Goal: Task Accomplishment & Management: Manage account settings

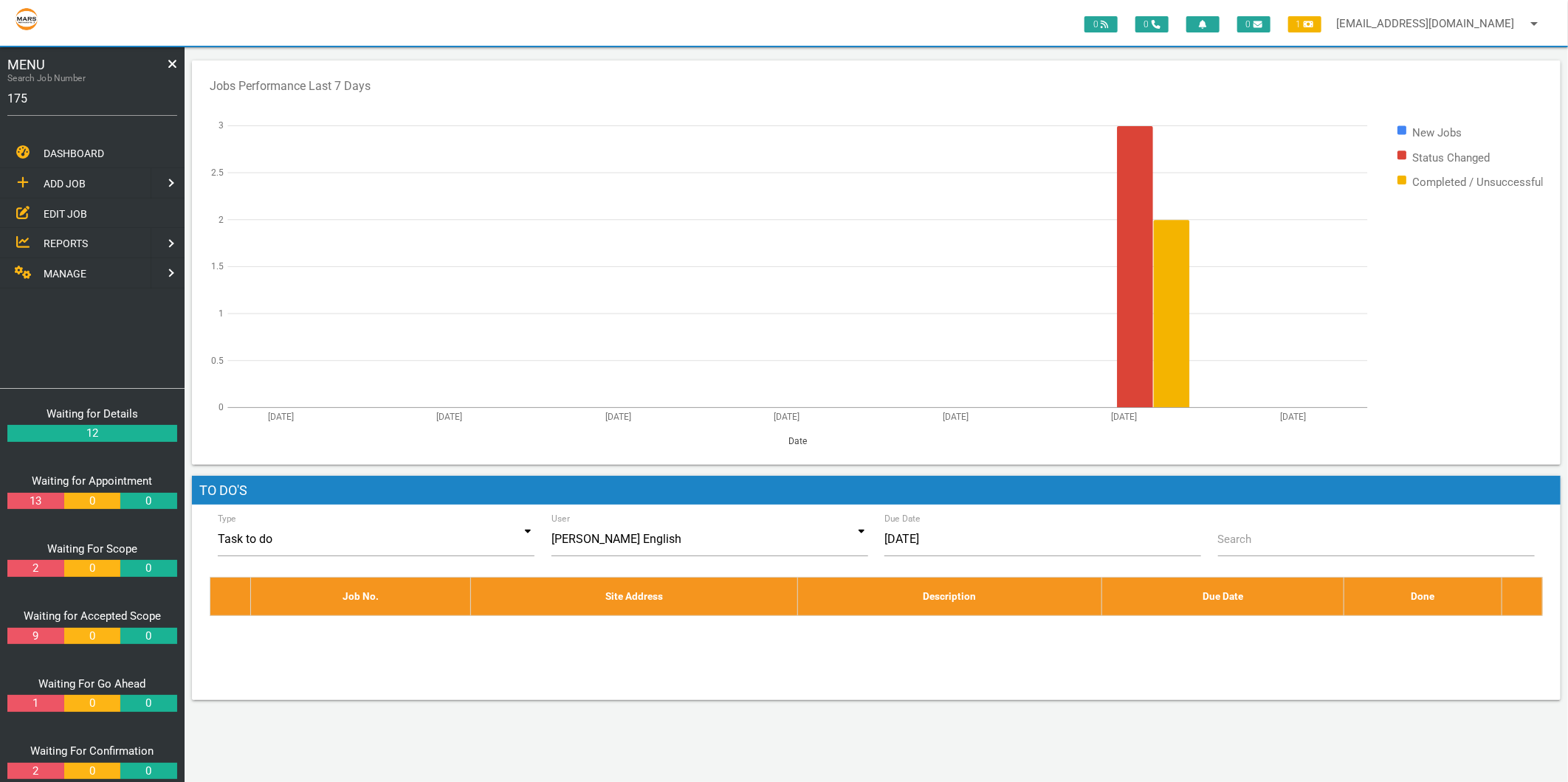
type input "1750"
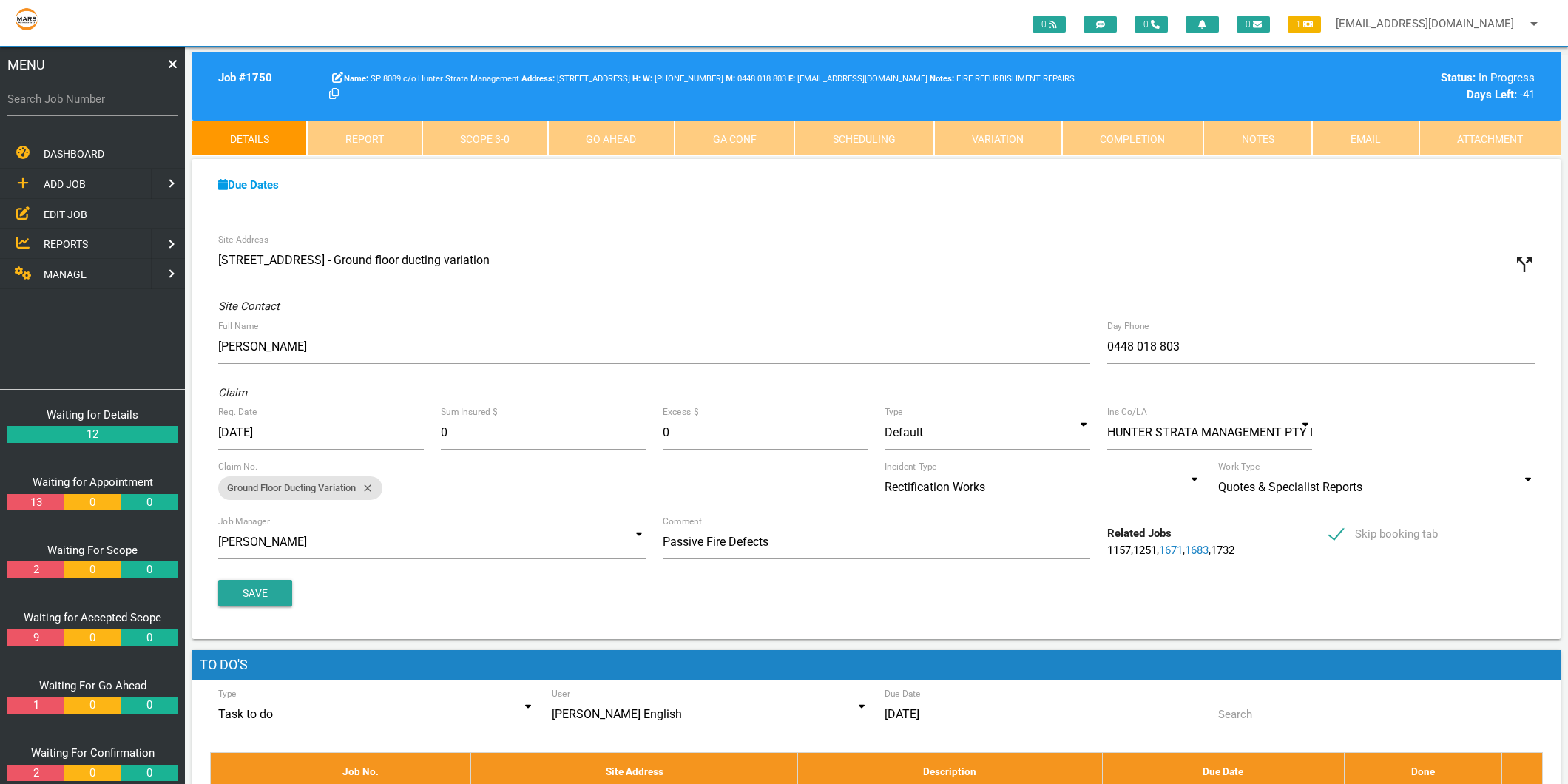
click at [1104, 143] on link "Completion" at bounding box center [1133, 138] width 141 height 36
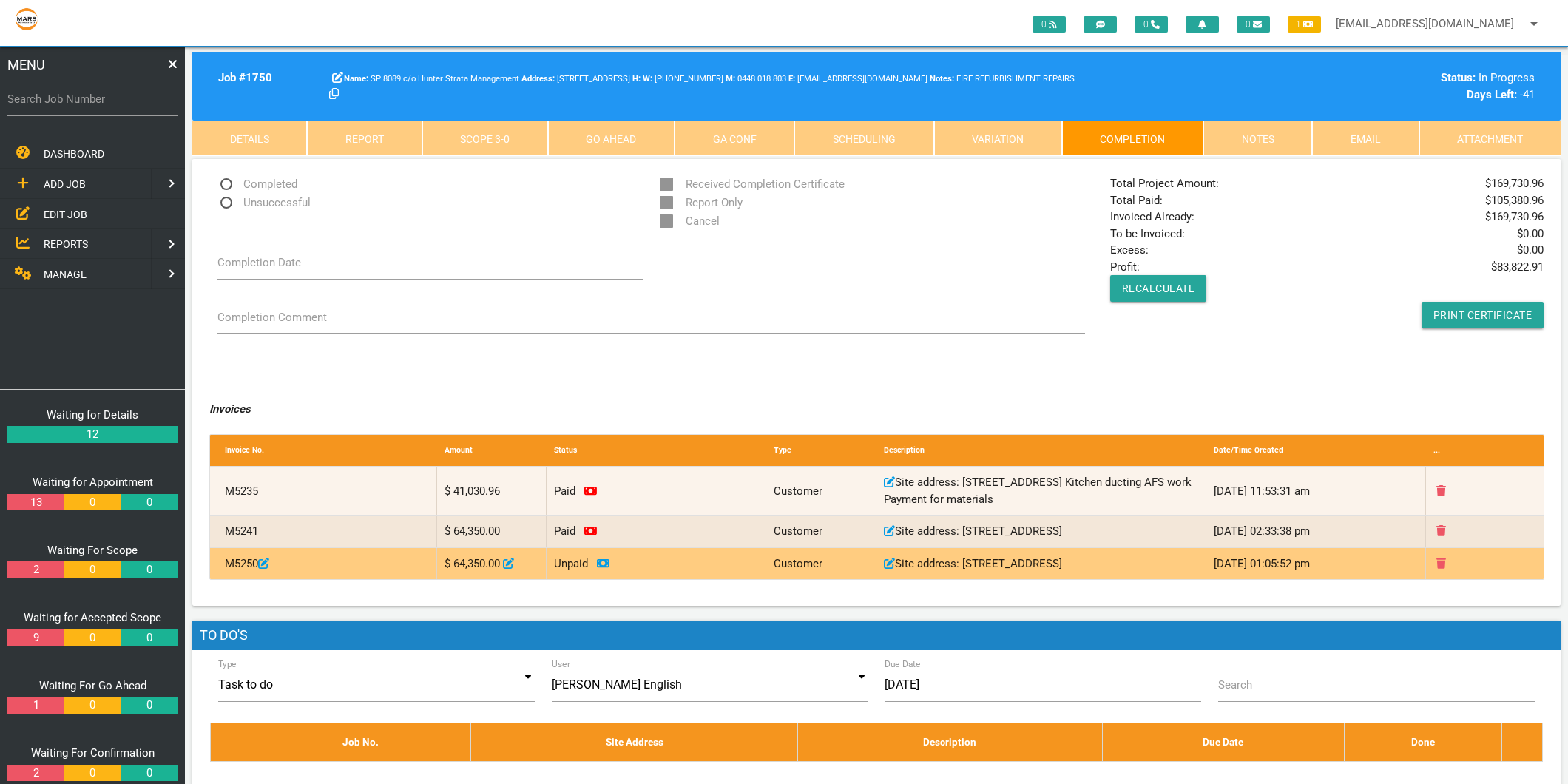
click at [501, 580] on div "$ 64,350.00" at bounding box center [492, 564] width 111 height 32
drag, startPoint x: 499, startPoint y: 590, endPoint x: 454, endPoint y: 585, distance: 45.3
click at [454, 580] on div "$ 64,350.00" at bounding box center [492, 564] width 111 height 32
copy div "64,350.00"
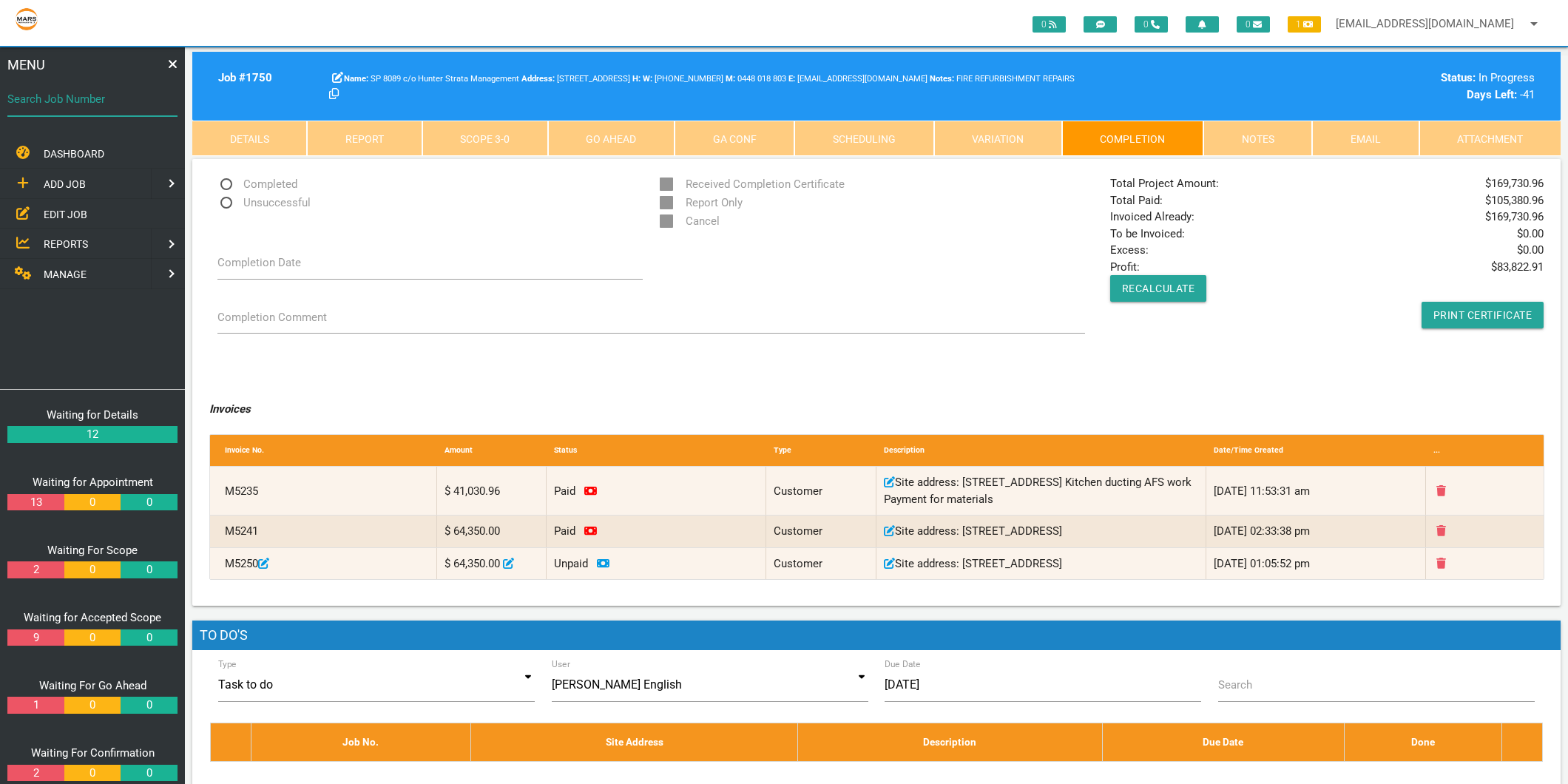
click at [132, 86] on div "Search Job Number" at bounding box center [92, 102] width 170 height 40
type input "1783"
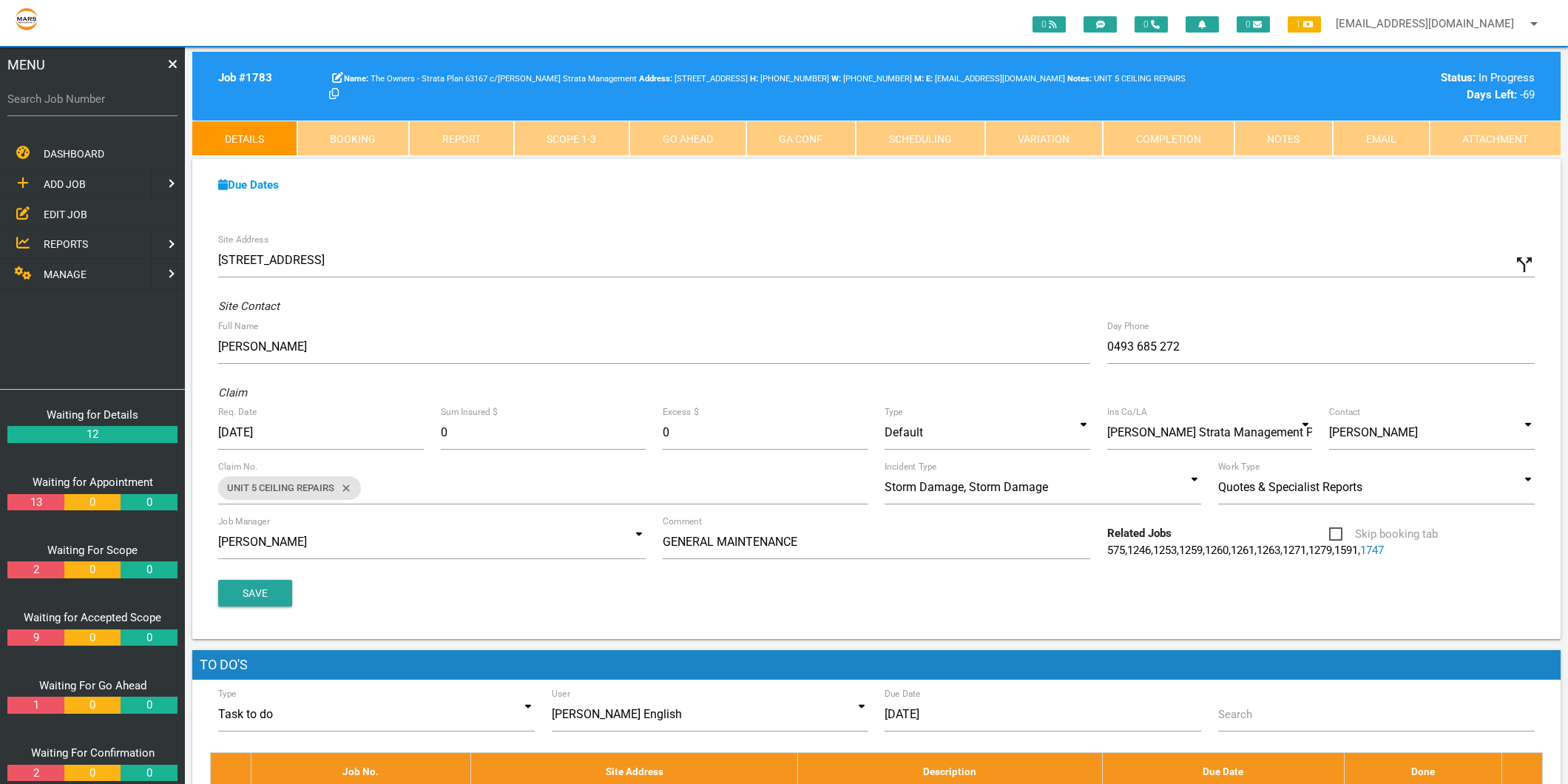
click at [32, 102] on label "Search Job Number" at bounding box center [92, 99] width 170 height 17
click at [32, 102] on input "Search Job Number" at bounding box center [92, 99] width 170 height 34
type input "1750"
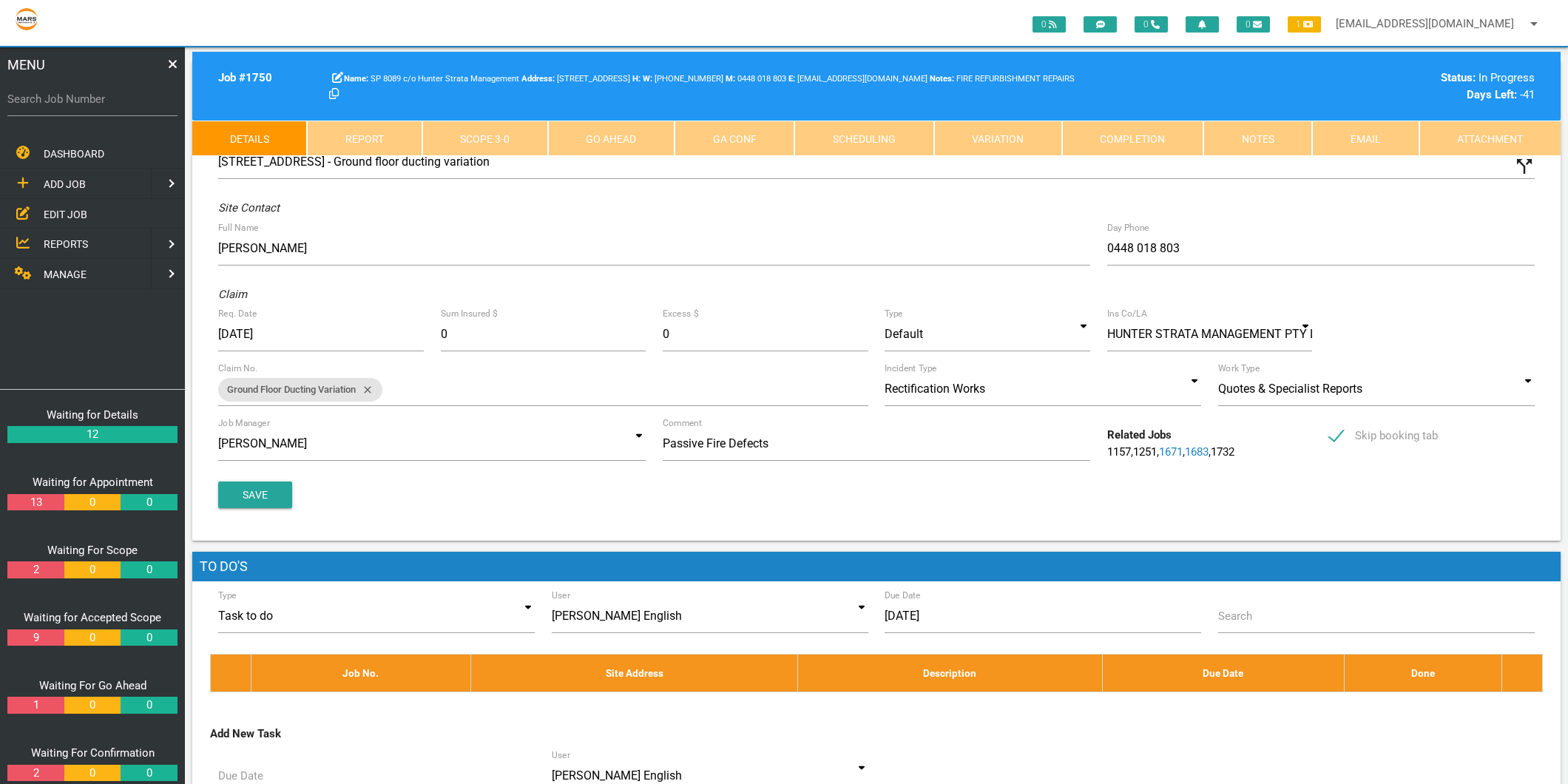
click at [1184, 134] on link "Completion" at bounding box center [1133, 138] width 141 height 36
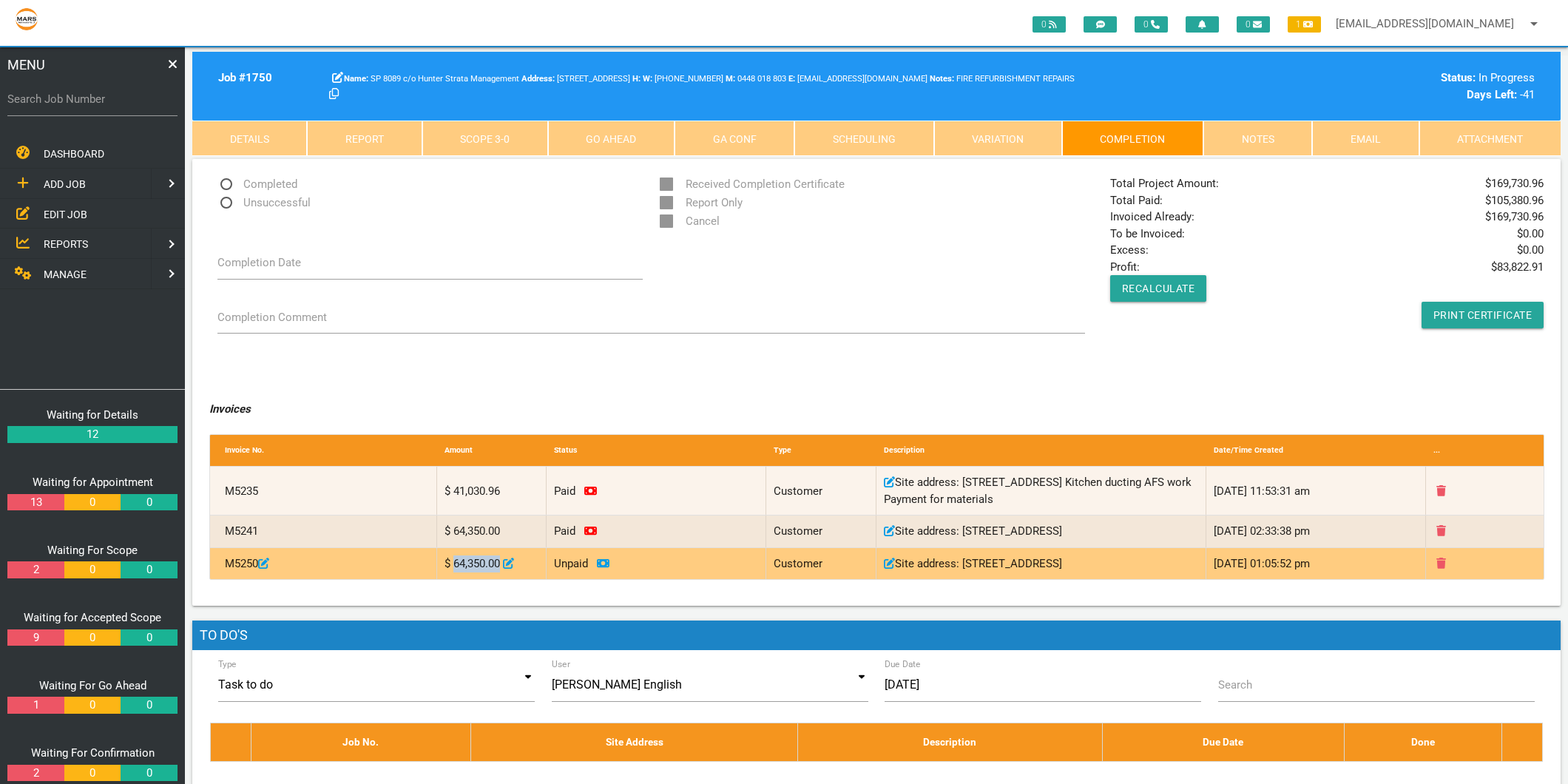
drag, startPoint x: 454, startPoint y: 592, endPoint x: 498, endPoint y: 594, distance: 44.0
click at [498, 580] on div "$ 64,350.00" at bounding box center [492, 564] width 111 height 32
copy div "64,350.00"
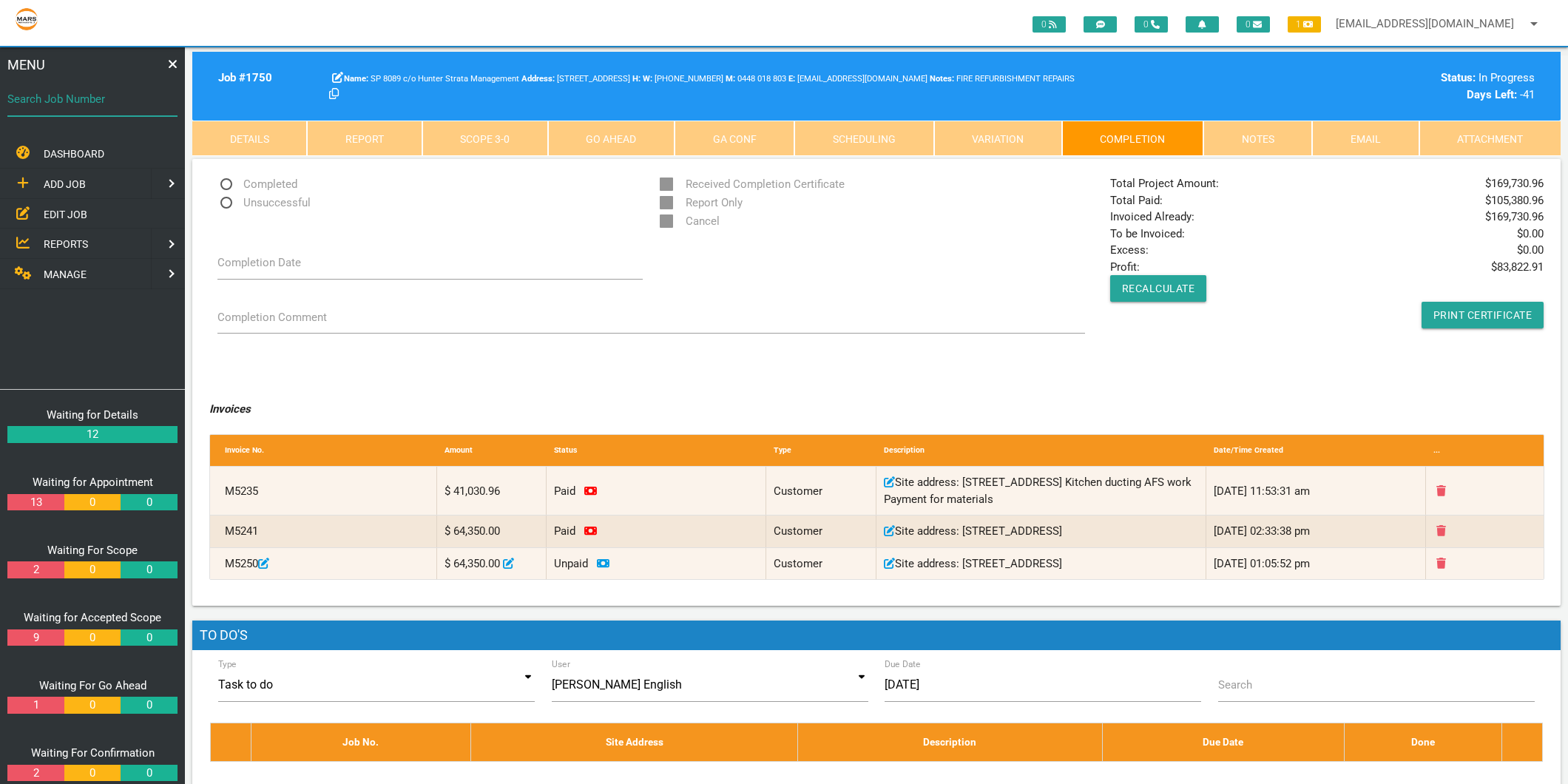
click at [104, 89] on div "Search Job Number" at bounding box center [92, 102] width 170 height 40
type input "1783"
click at [46, 89] on input "1783" at bounding box center [92, 99] width 170 height 34
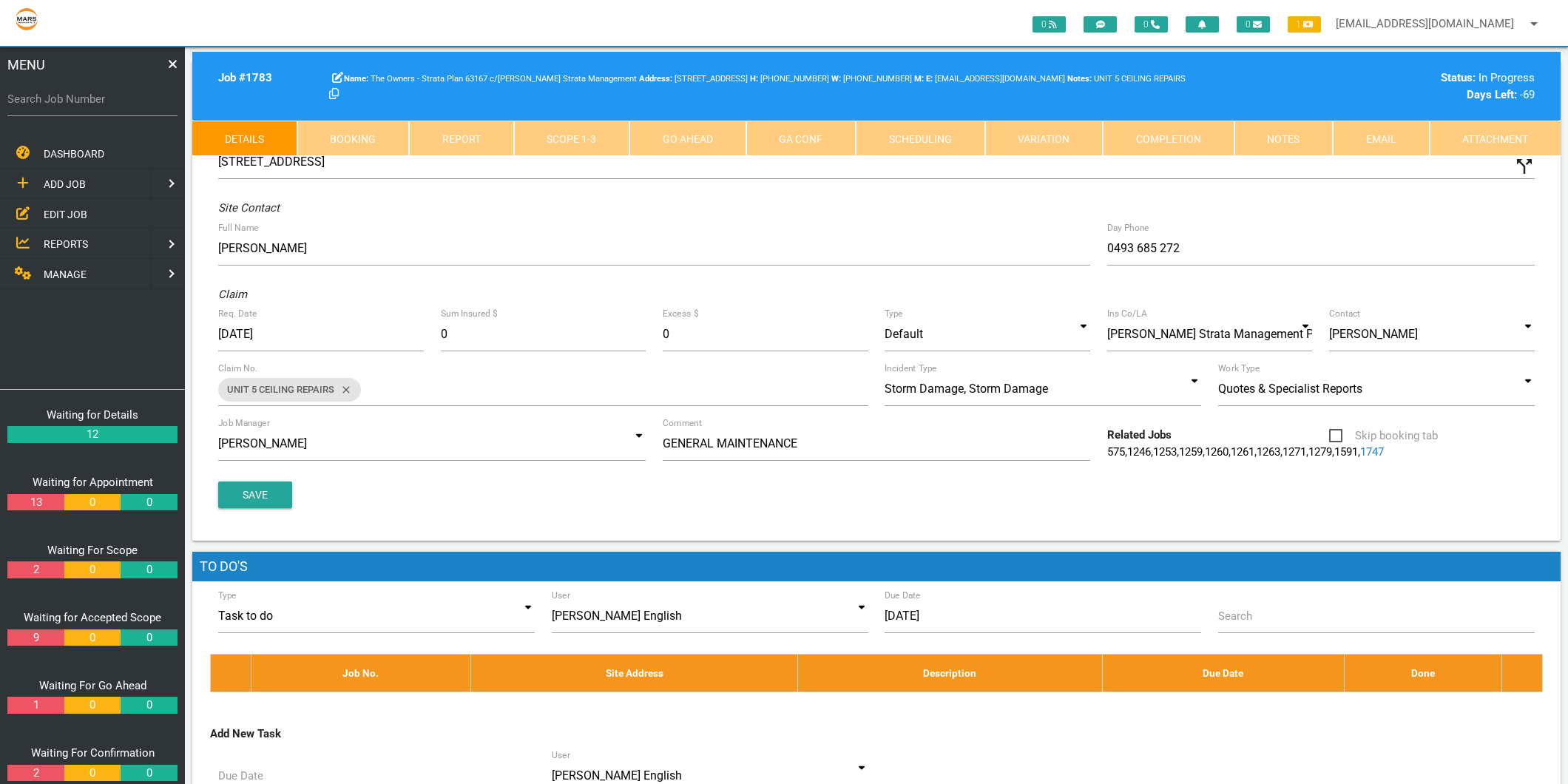
click at [1198, 134] on link "Completion" at bounding box center [1168, 138] width 132 height 36
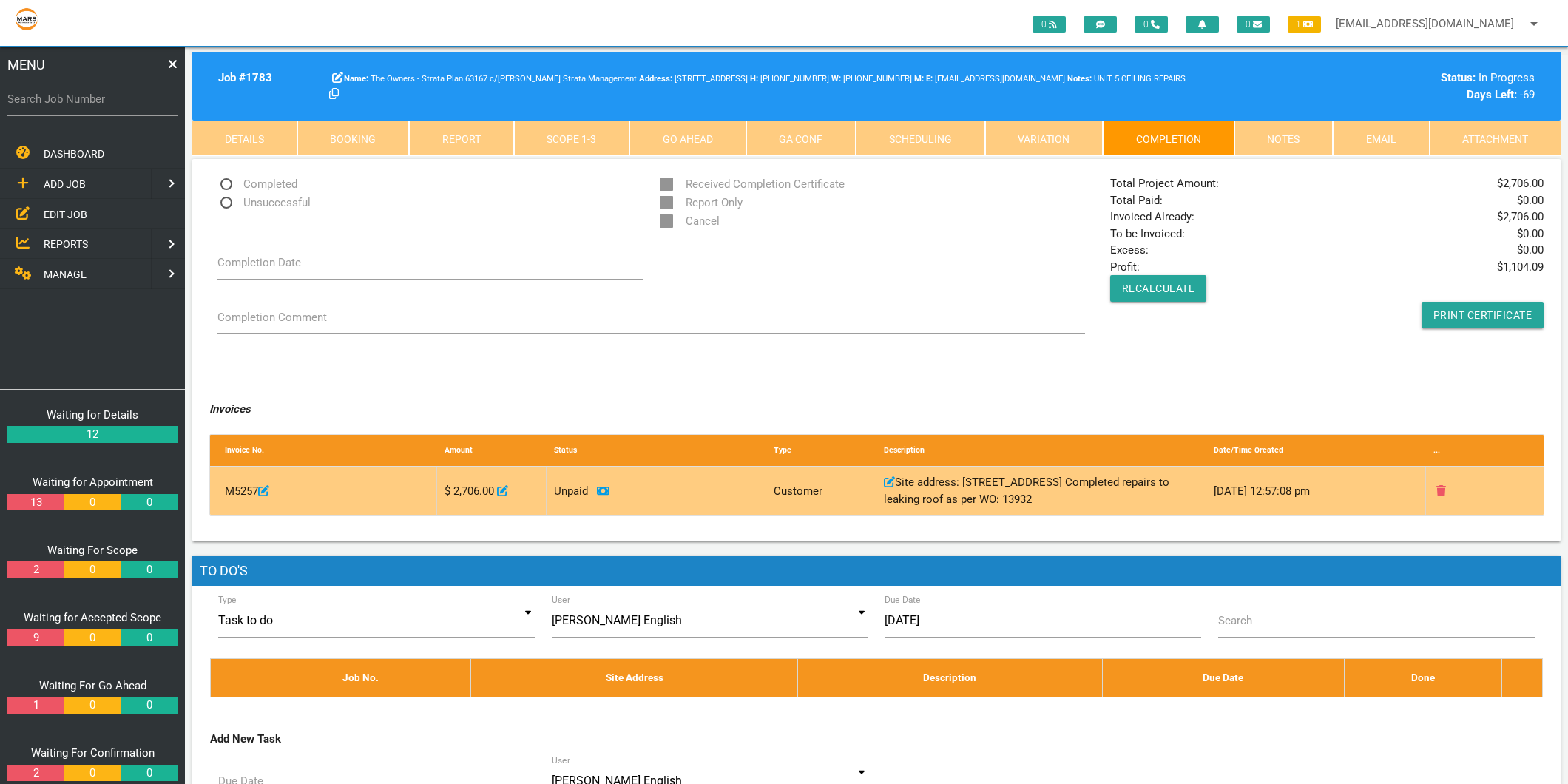
click at [604, 493] on icon at bounding box center [603, 489] width 13 height 8
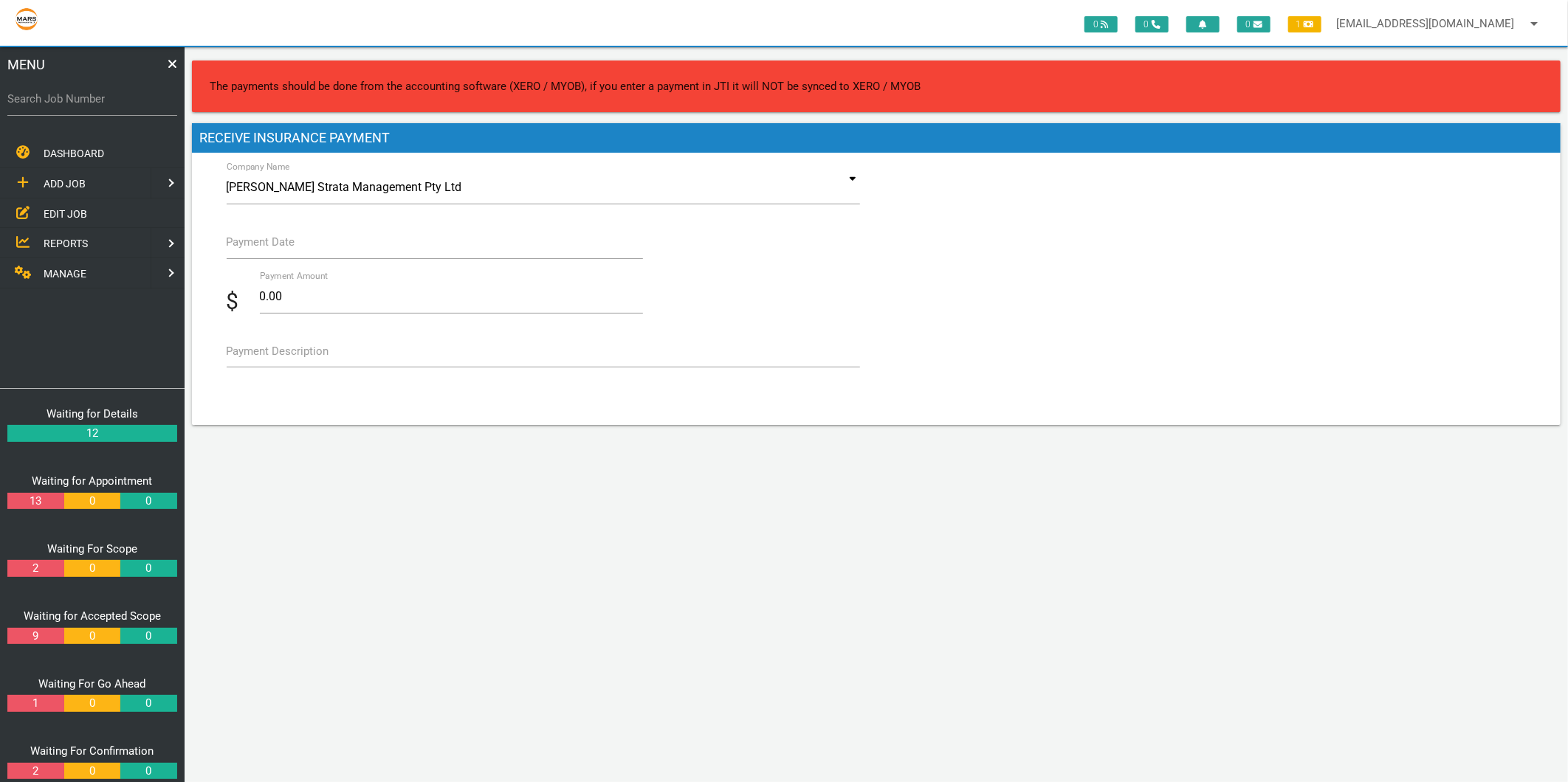
click at [281, 234] on label "Payment Date" at bounding box center [260, 242] width 68 height 17
click at [281, 234] on input "Payment Date" at bounding box center [434, 242] width 416 height 34
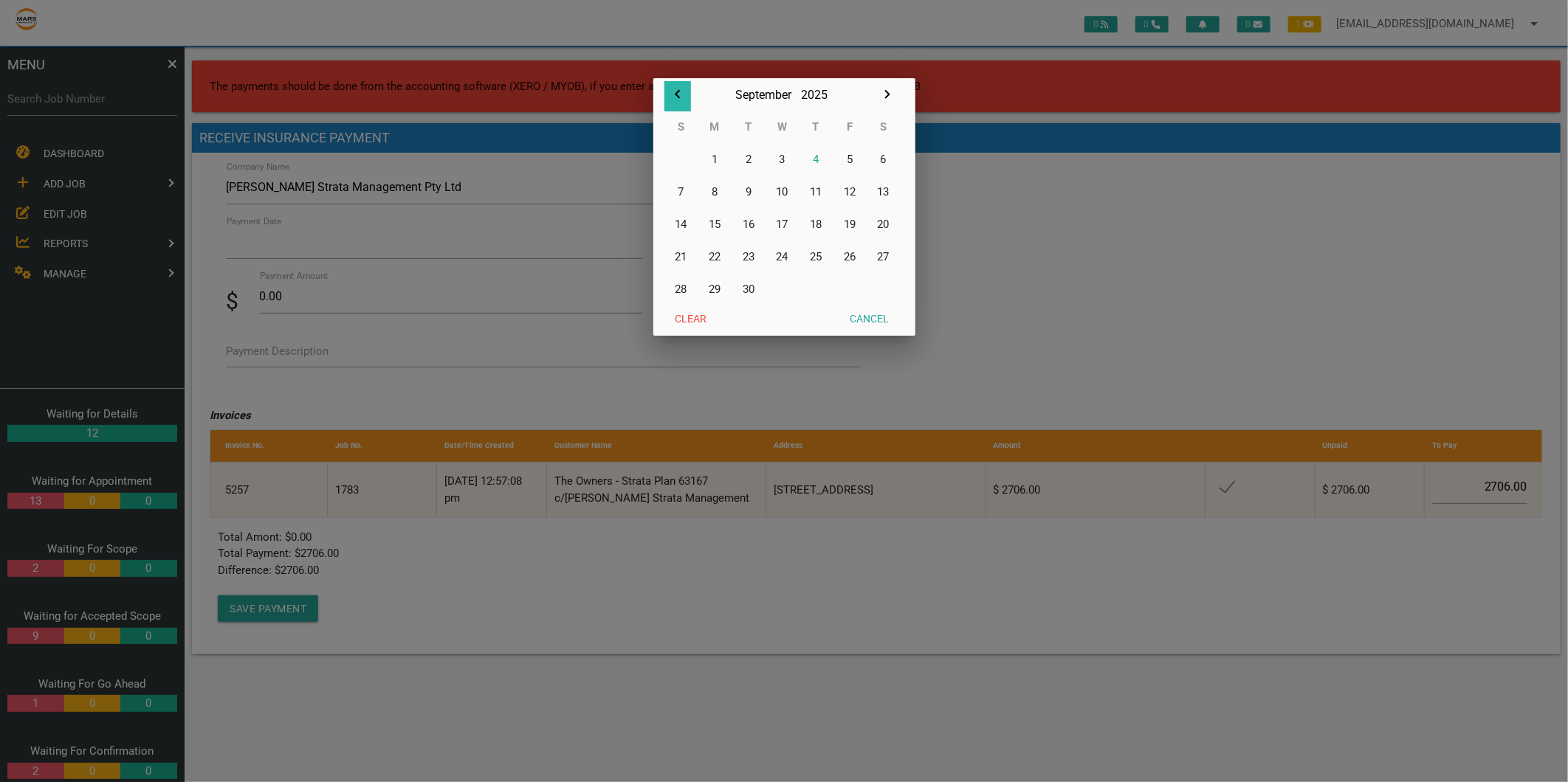
click at [676, 95] on icon "button" at bounding box center [677, 95] width 5 height 9
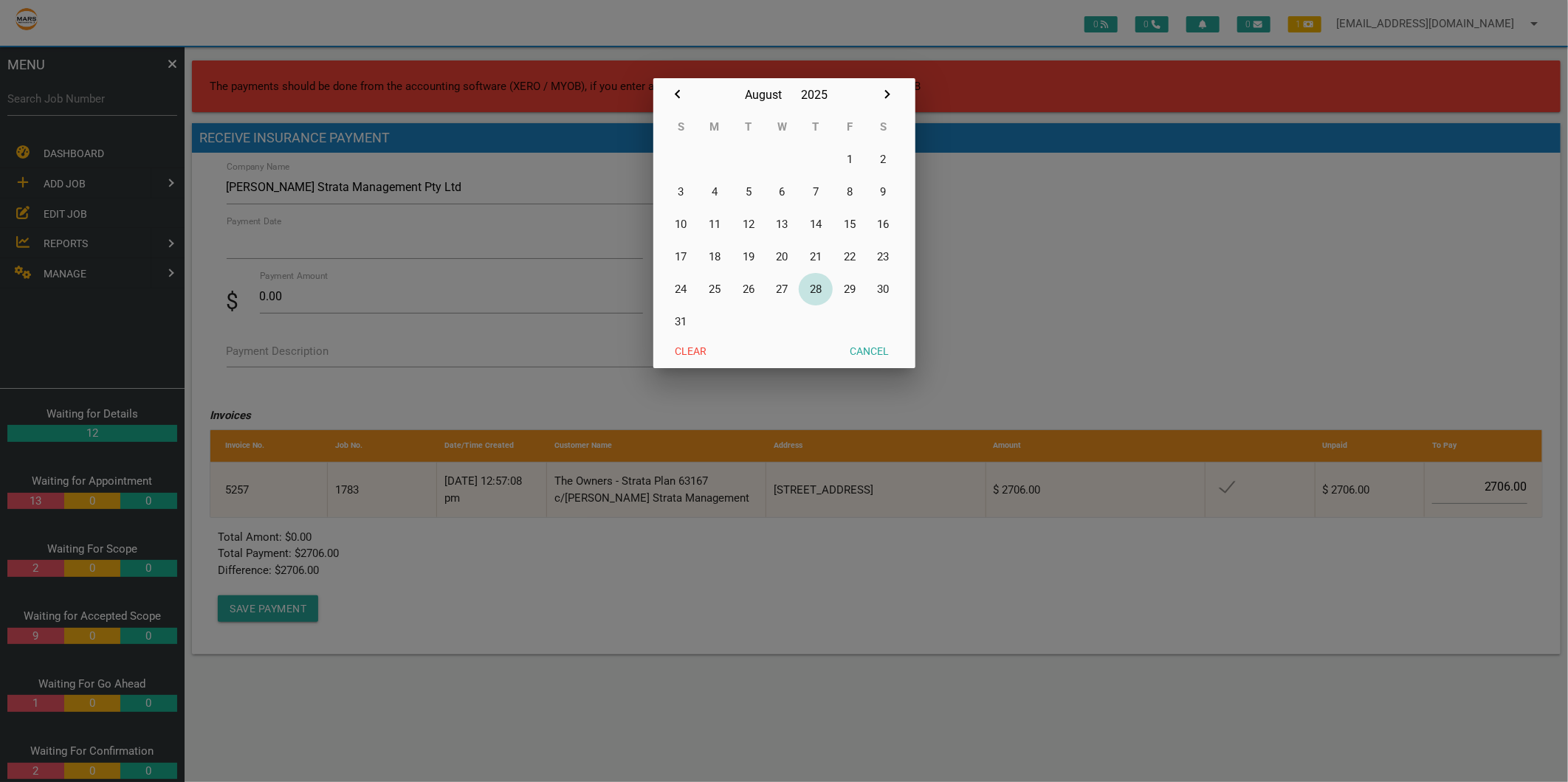
click at [821, 282] on button "28" at bounding box center [815, 289] width 34 height 33
type input "[DATE]"
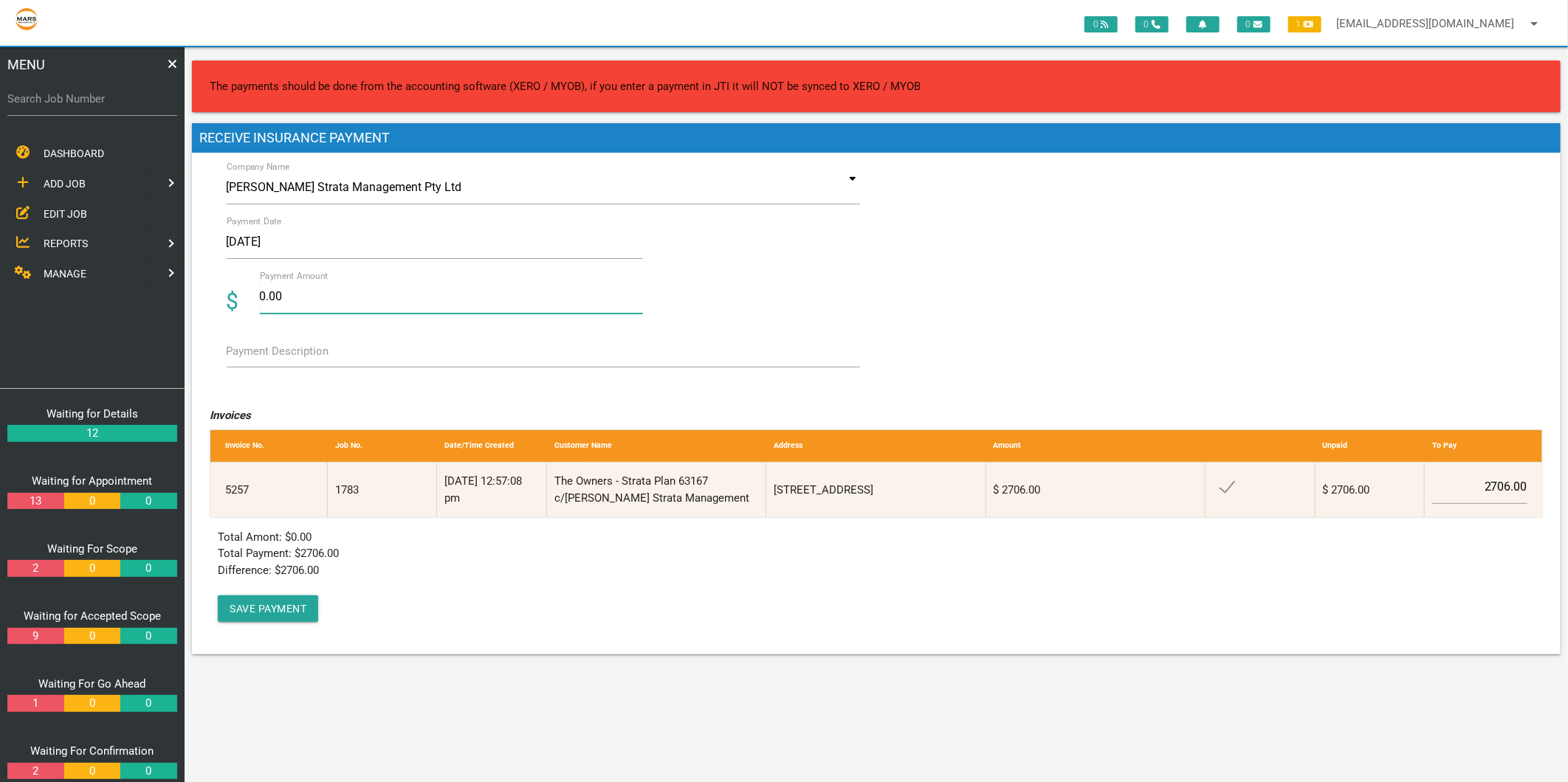
click at [334, 289] on input "0.00" at bounding box center [452, 297] width 383 height 34
type input "2706"
click at [340, 346] on textarea "Payment Description" at bounding box center [543, 350] width 633 height 33
click at [283, 603] on button "Save Payment" at bounding box center [268, 609] width 100 height 26
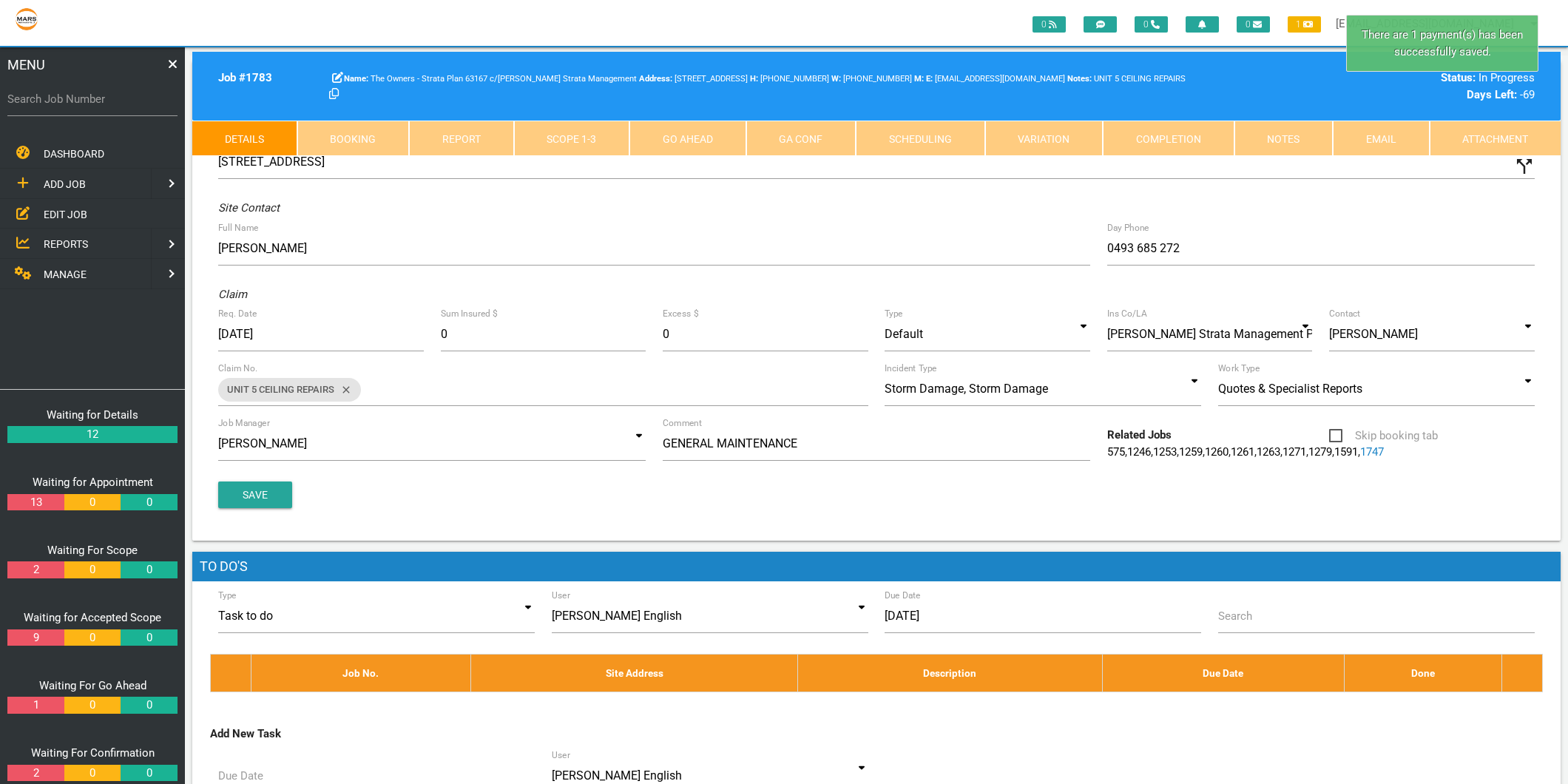
click at [1179, 132] on link "Completion" at bounding box center [1168, 138] width 132 height 36
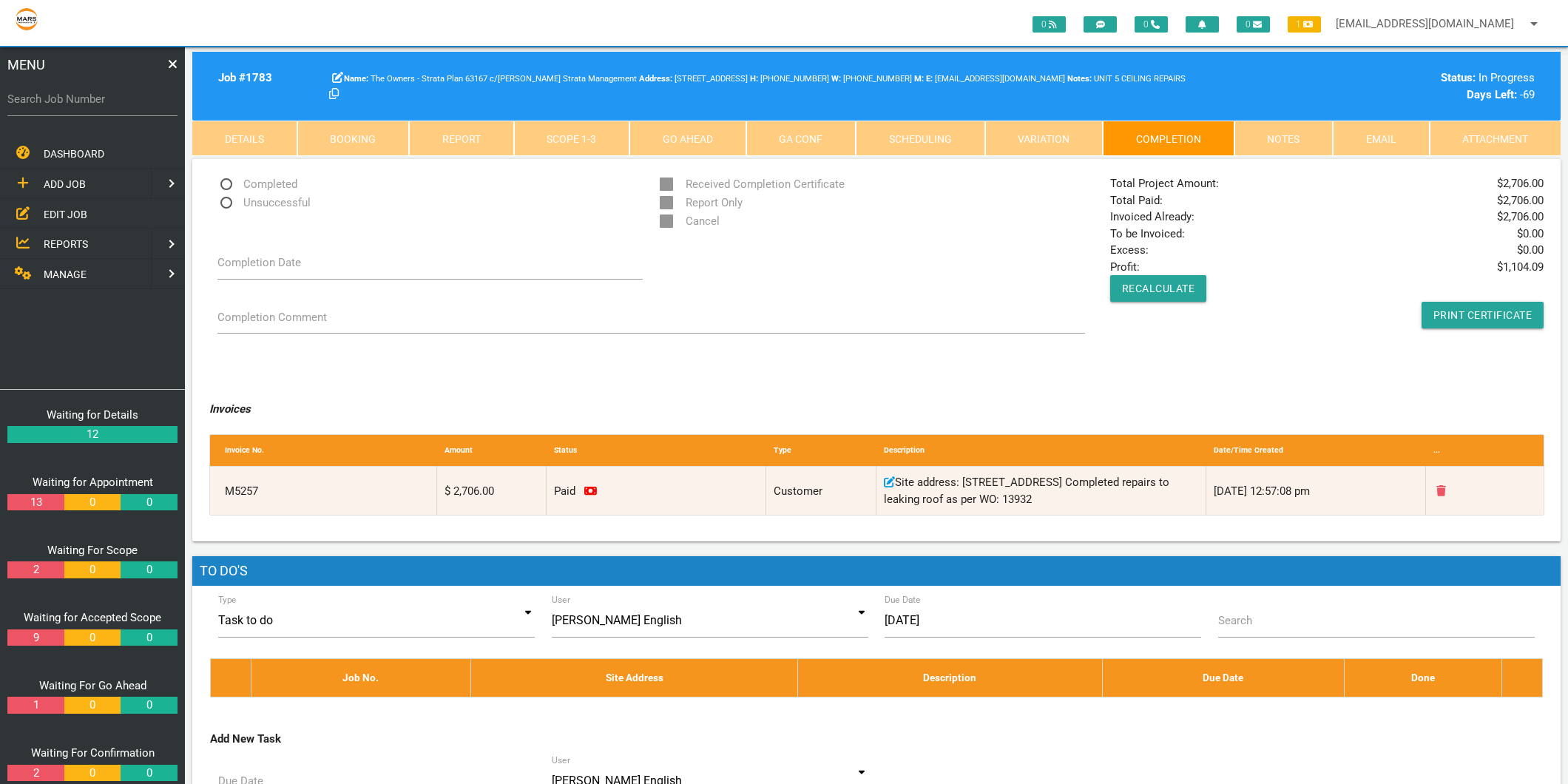
click at [248, 188] on span "Completed" at bounding box center [257, 185] width 80 height 18
click at [227, 185] on input "Completed" at bounding box center [222, 180] width 10 height 10
radio input "true"
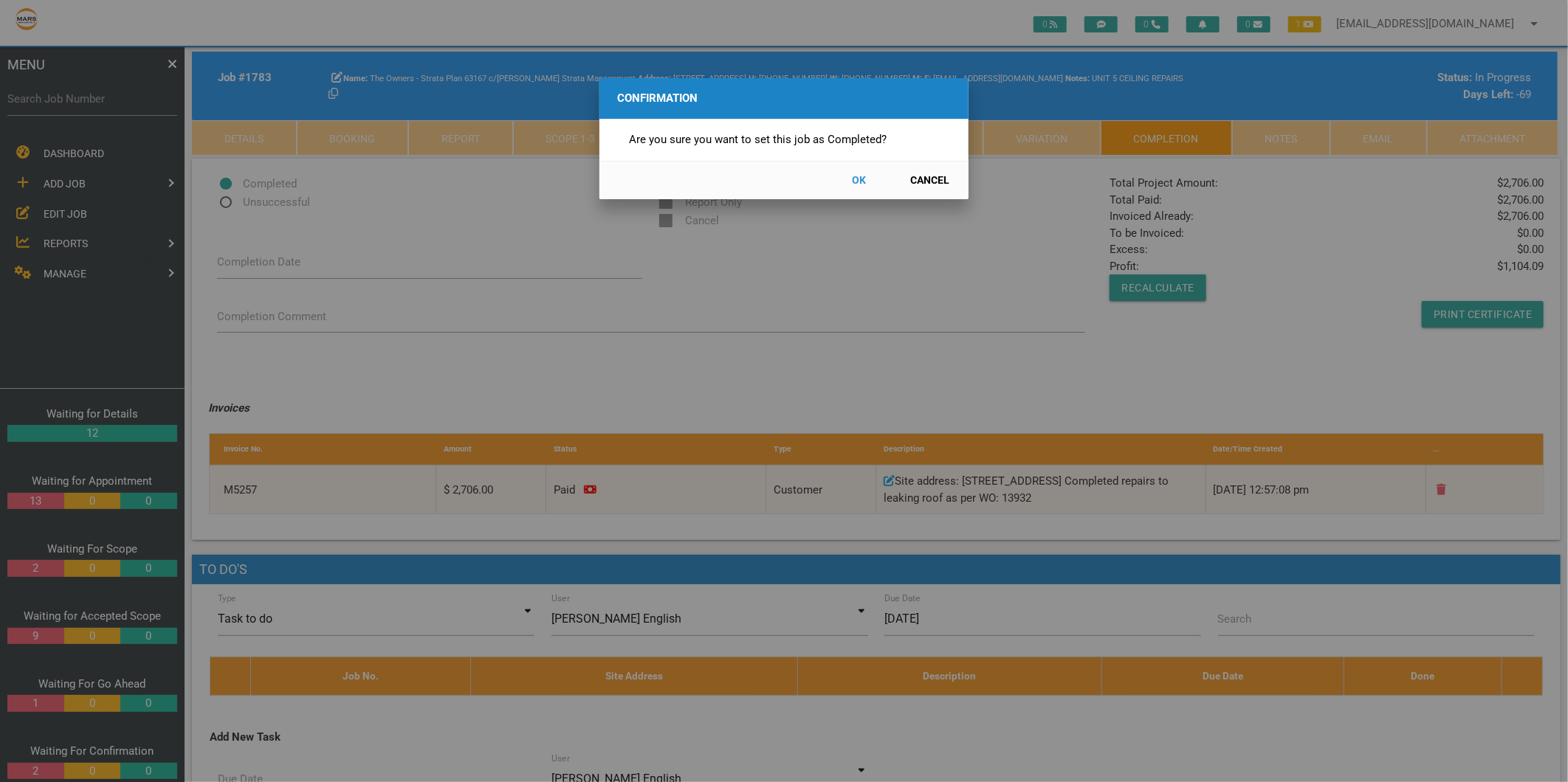
click at [857, 182] on button "OK" at bounding box center [859, 181] width 65 height 26
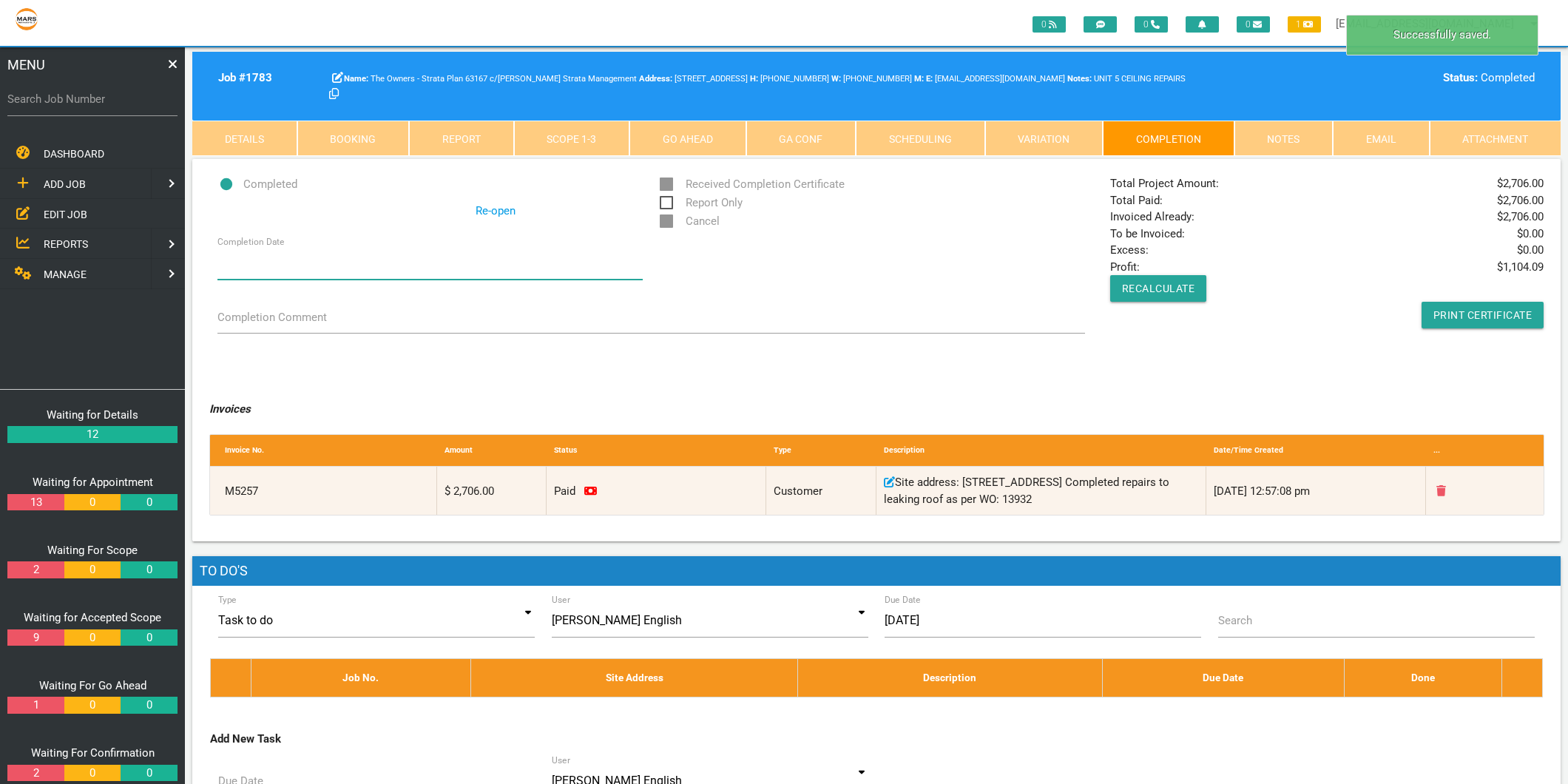
click at [244, 267] on input "Completion Date" at bounding box center [430, 263] width 425 height 34
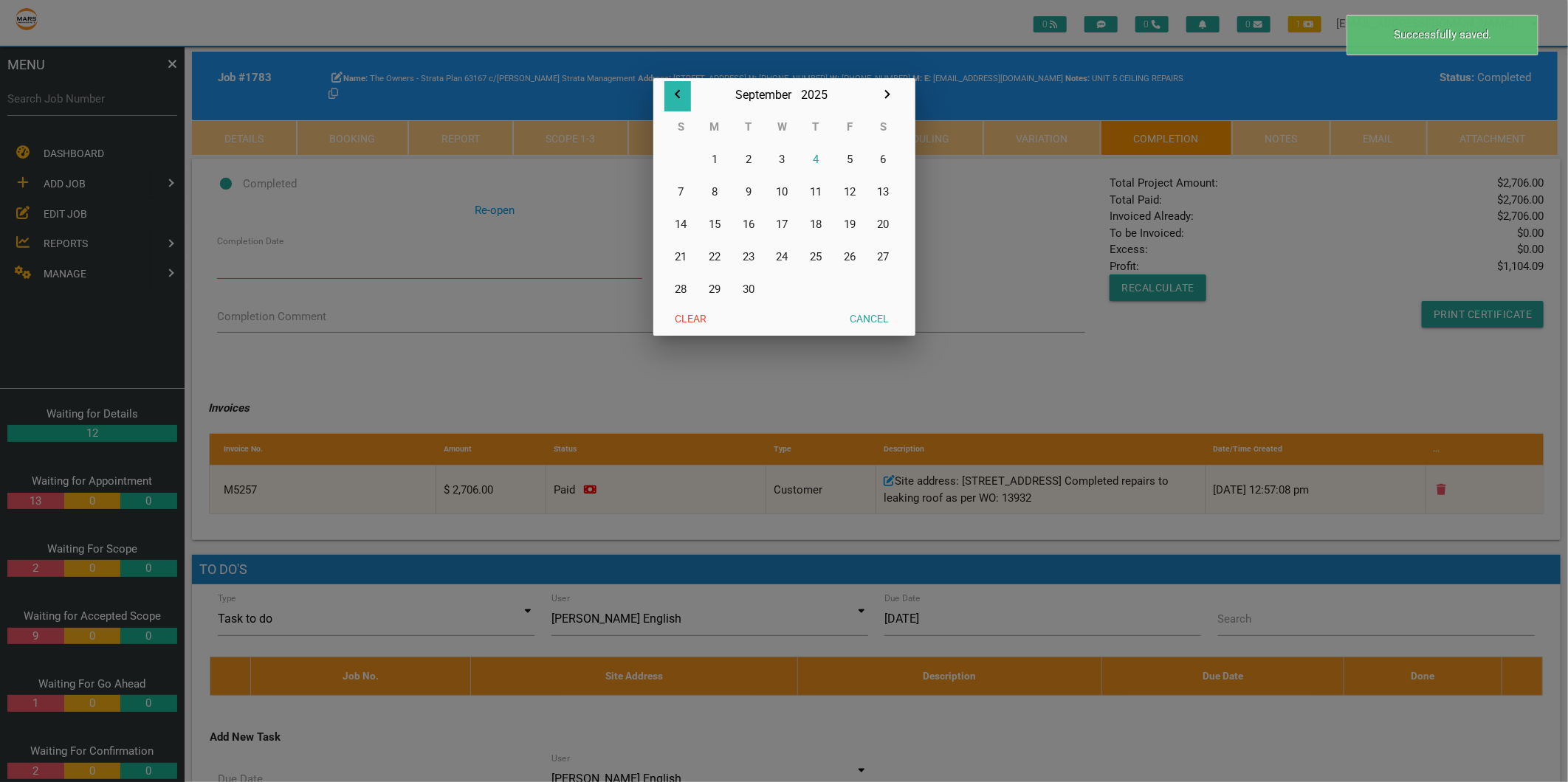
click at [678, 94] on icon "button" at bounding box center [677, 94] width 17 height 17
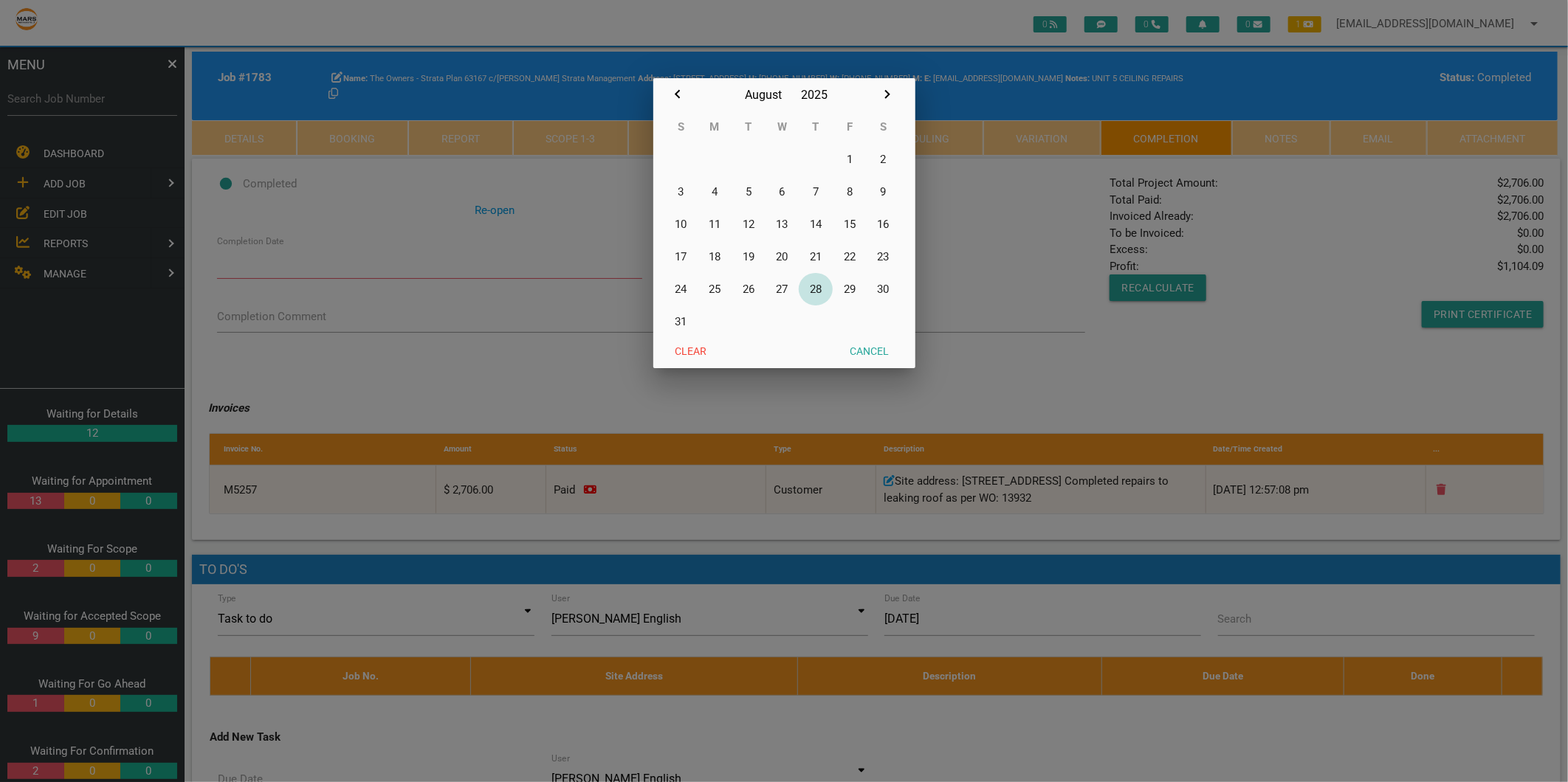
click at [815, 282] on button "28" at bounding box center [815, 289] width 34 height 33
type input "[DATE]"
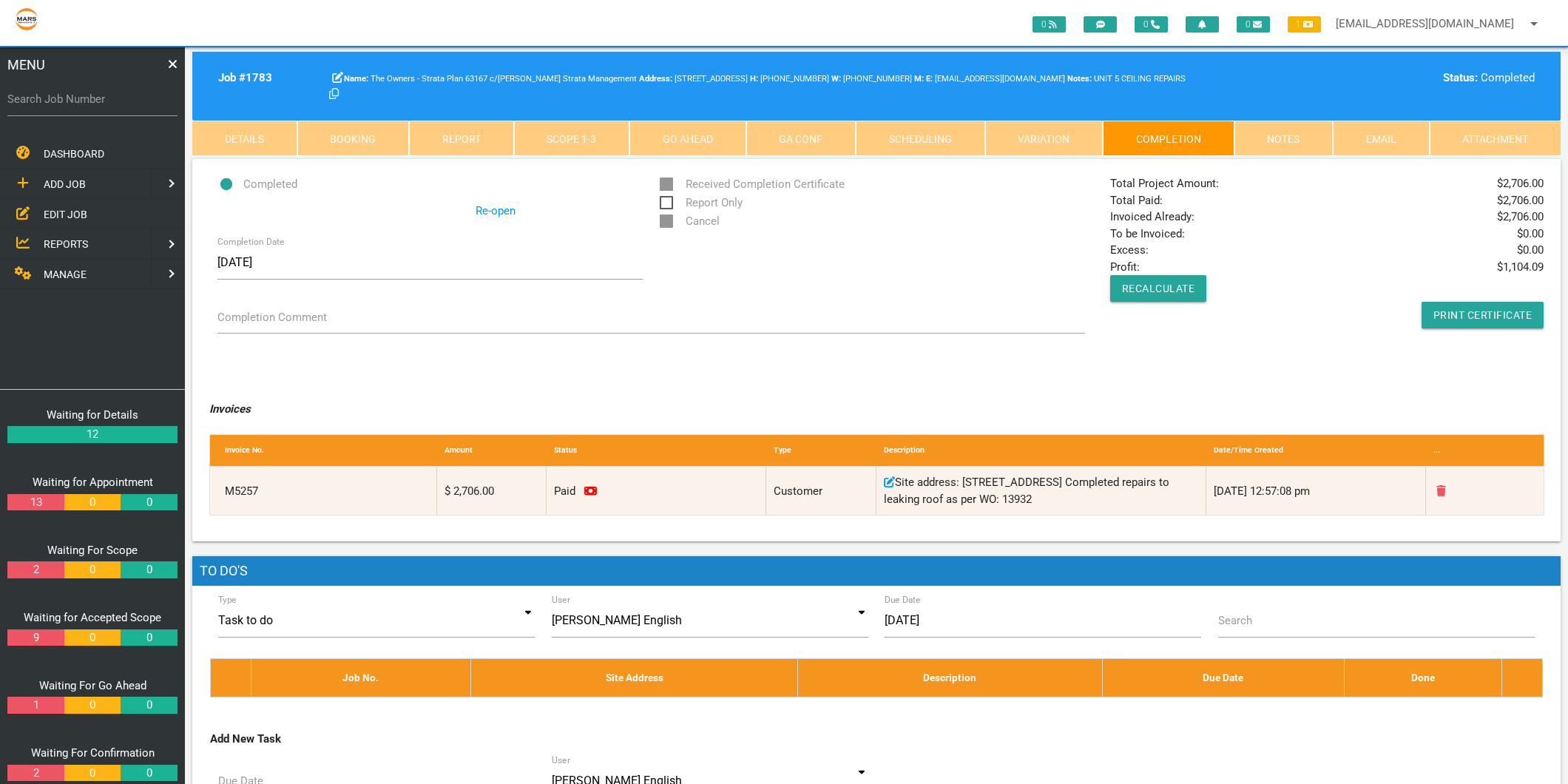
click at [104, 102] on label "Search Job Number" at bounding box center [92, 99] width 170 height 17
click at [104, 102] on input "Search Job Number" at bounding box center [92, 99] width 170 height 34
type input "1743"
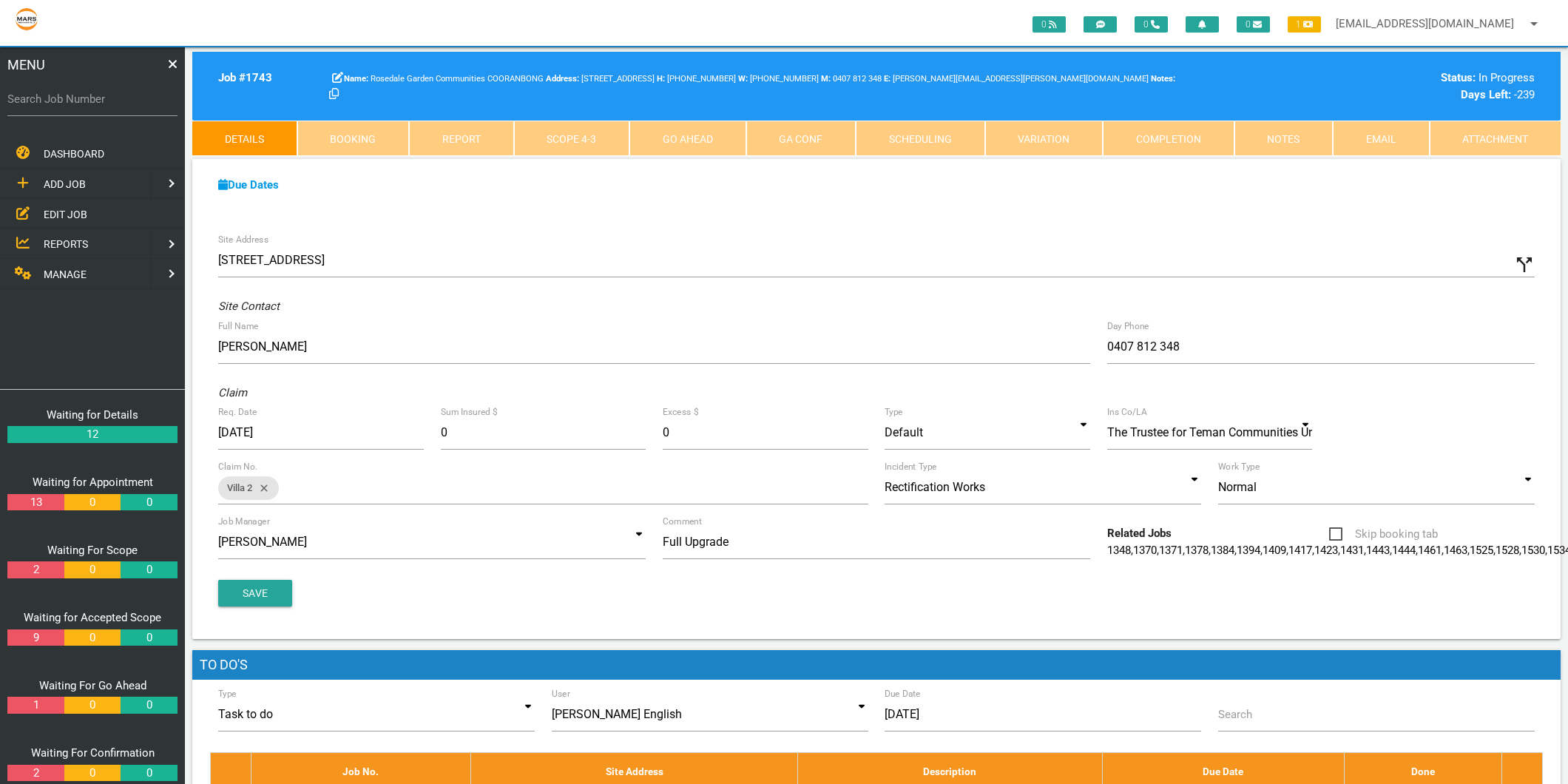
click at [1144, 142] on link "Completion" at bounding box center [1168, 138] width 132 height 36
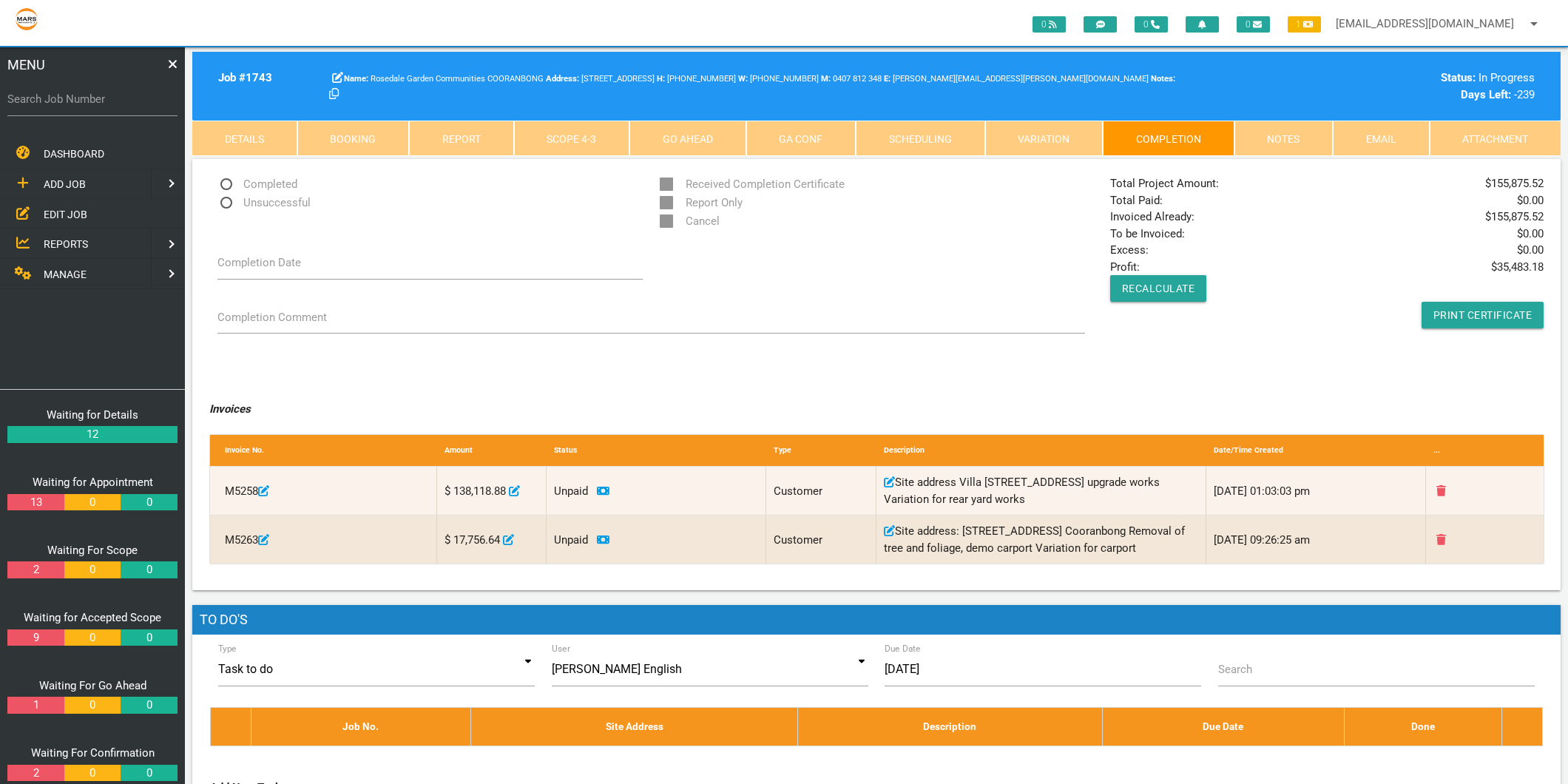
drag, startPoint x: 1546, startPoint y: 219, endPoint x: 1515, endPoint y: 211, distance: 32.0
click at [1515, 211] on div "Total Project Amount: $ 155,875.52 Total Paid: $ 0.00 Invoiced Already: $ 155,8…" at bounding box center [1327, 252] width 451 height 153
drag, startPoint x: 1515, startPoint y: 211, endPoint x: 1489, endPoint y: 217, distance: 26.7
click at [1489, 217] on span "$ 155,875.52" at bounding box center [1514, 217] width 59 height 17
drag, startPoint x: 1492, startPoint y: 217, endPoint x: 1541, endPoint y: 215, distance: 49.0
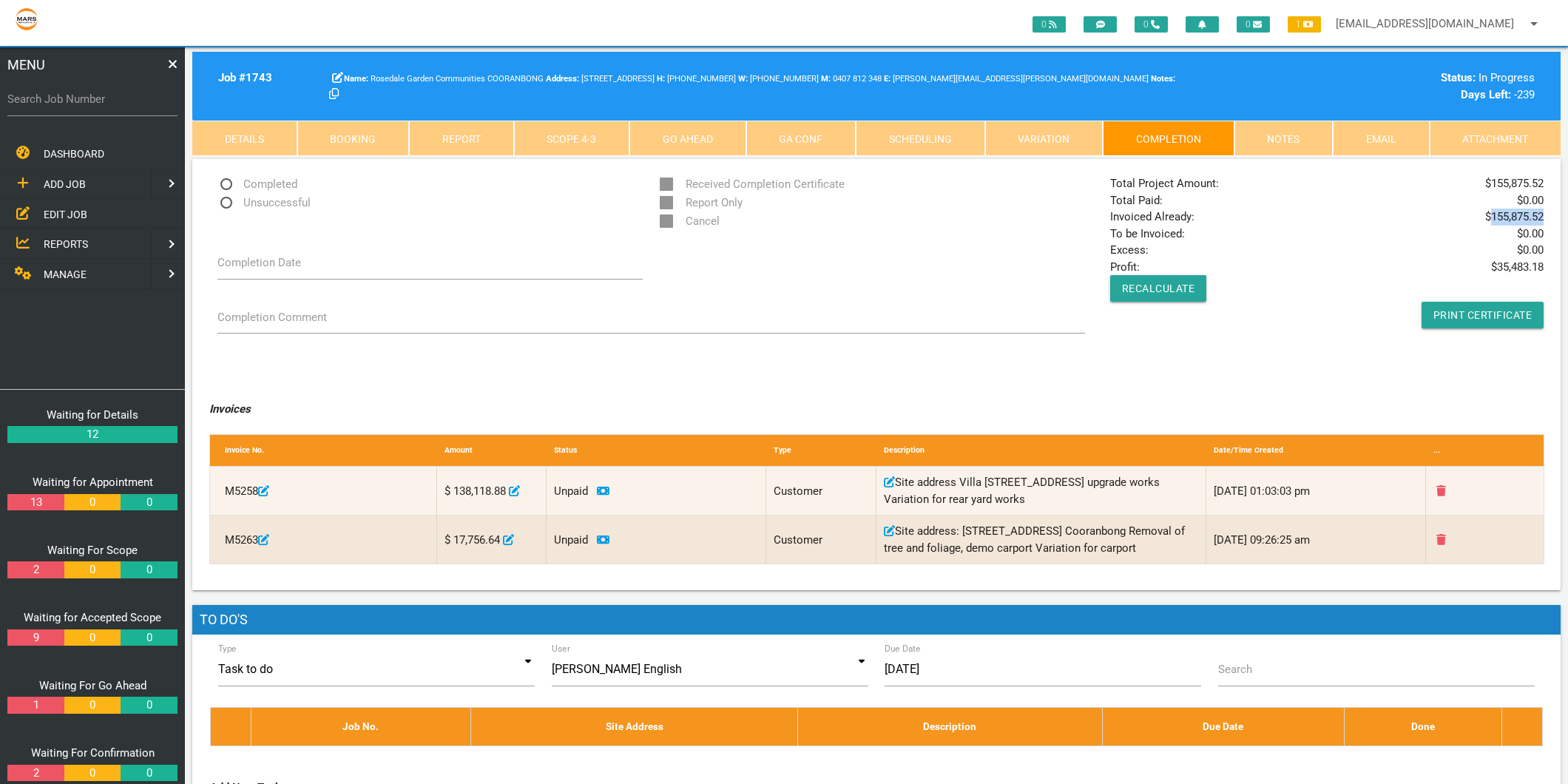
click at [1541, 215] on span "$ 155,875.52" at bounding box center [1514, 217] width 59 height 17
copy span "155,875.52"
click at [87, 95] on label "Search Job Number" at bounding box center [92, 99] width 170 height 17
click at [87, 95] on input "Search Job Number" at bounding box center [92, 99] width 170 height 34
type input "1775"
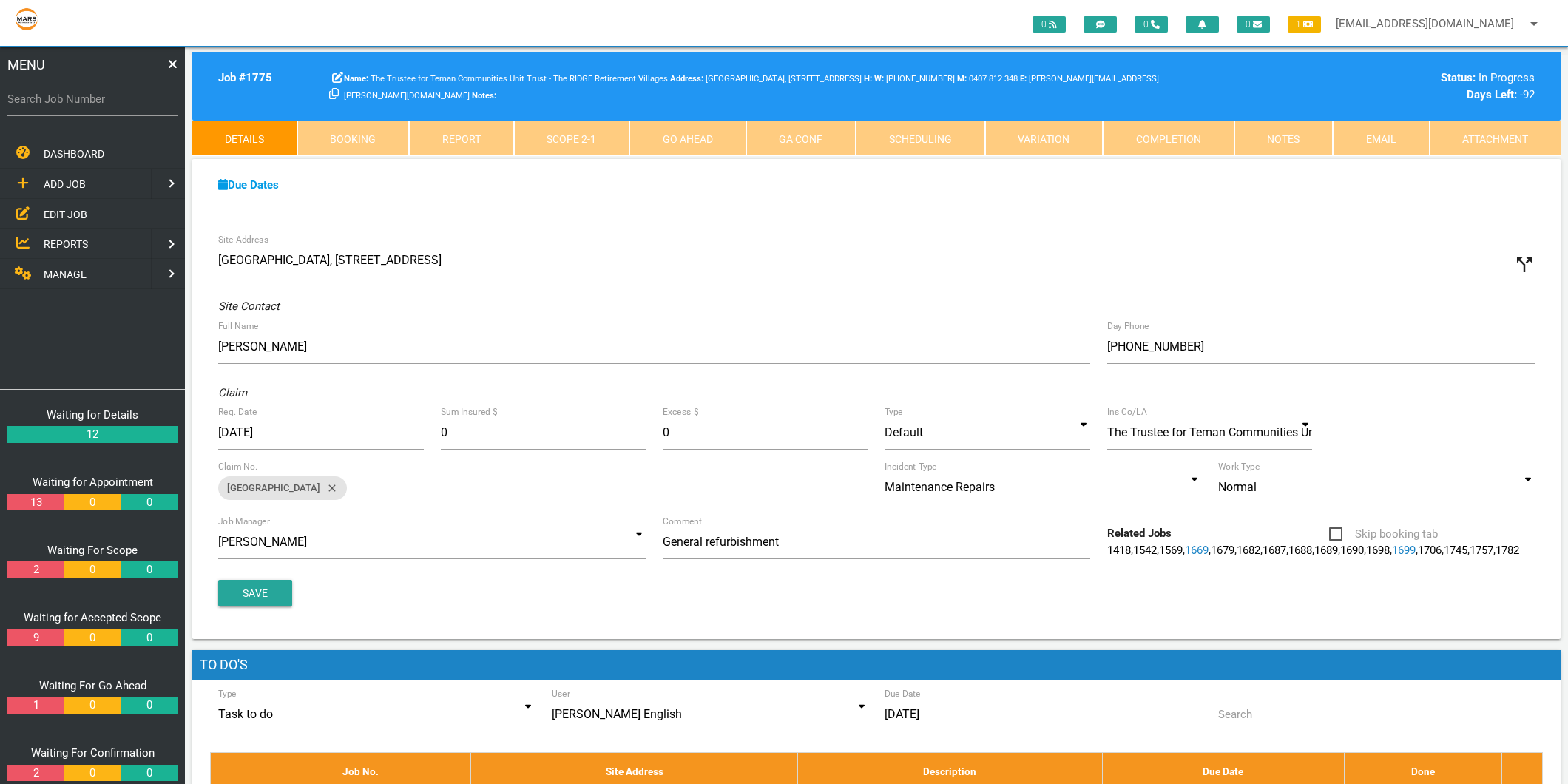
click at [1170, 137] on link "Completion" at bounding box center [1168, 138] width 132 height 36
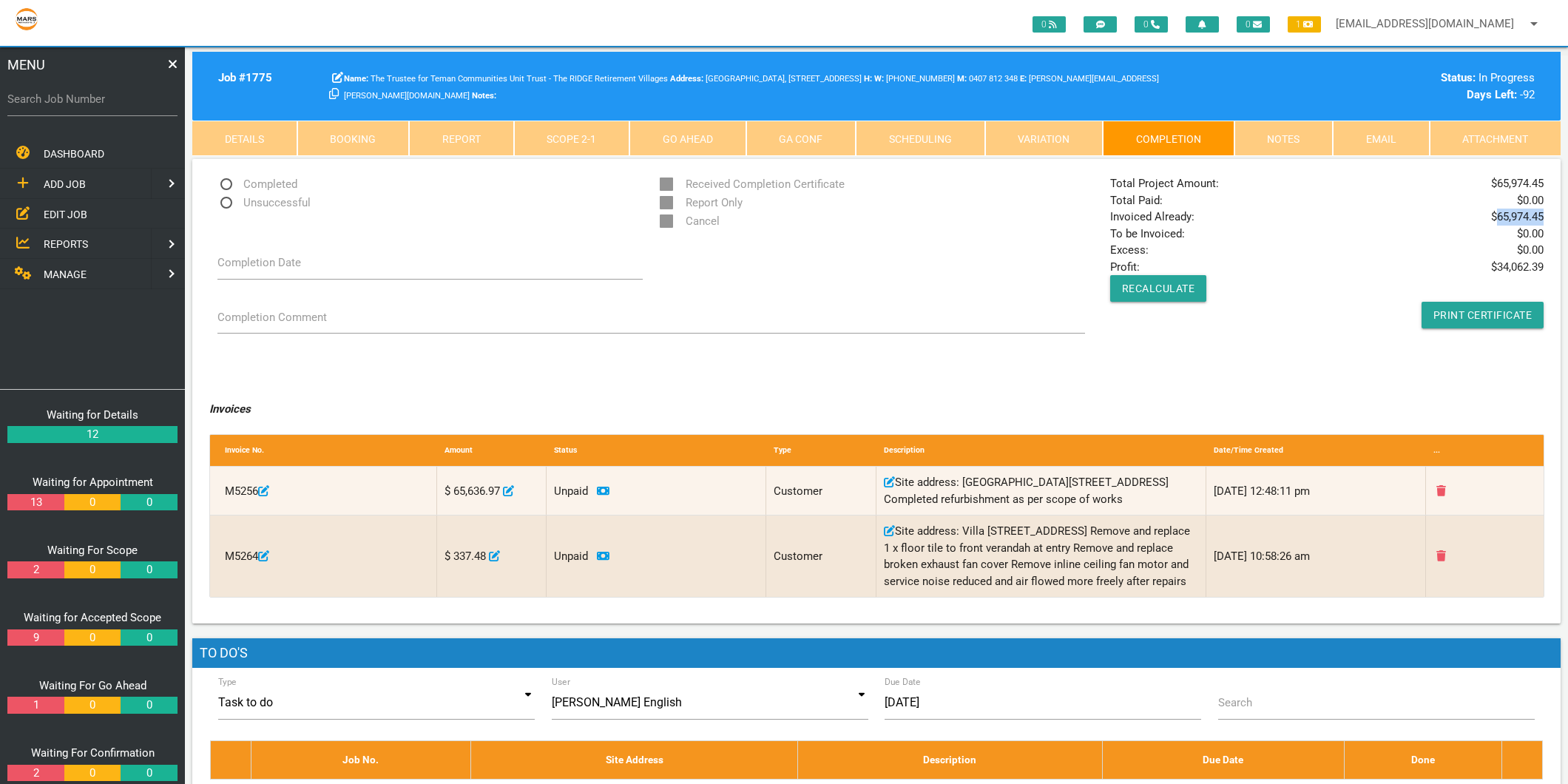
drag, startPoint x: 1498, startPoint y: 211, endPoint x: 1541, endPoint y: 213, distance: 43.0
click at [1541, 213] on span "$ 65,974.45" at bounding box center [1517, 217] width 52 height 17
copy span "65,974.45"
click at [65, 93] on label "Search Job Number" at bounding box center [92, 99] width 170 height 17
click at [65, 93] on input "Search Job Number" at bounding box center [92, 99] width 170 height 34
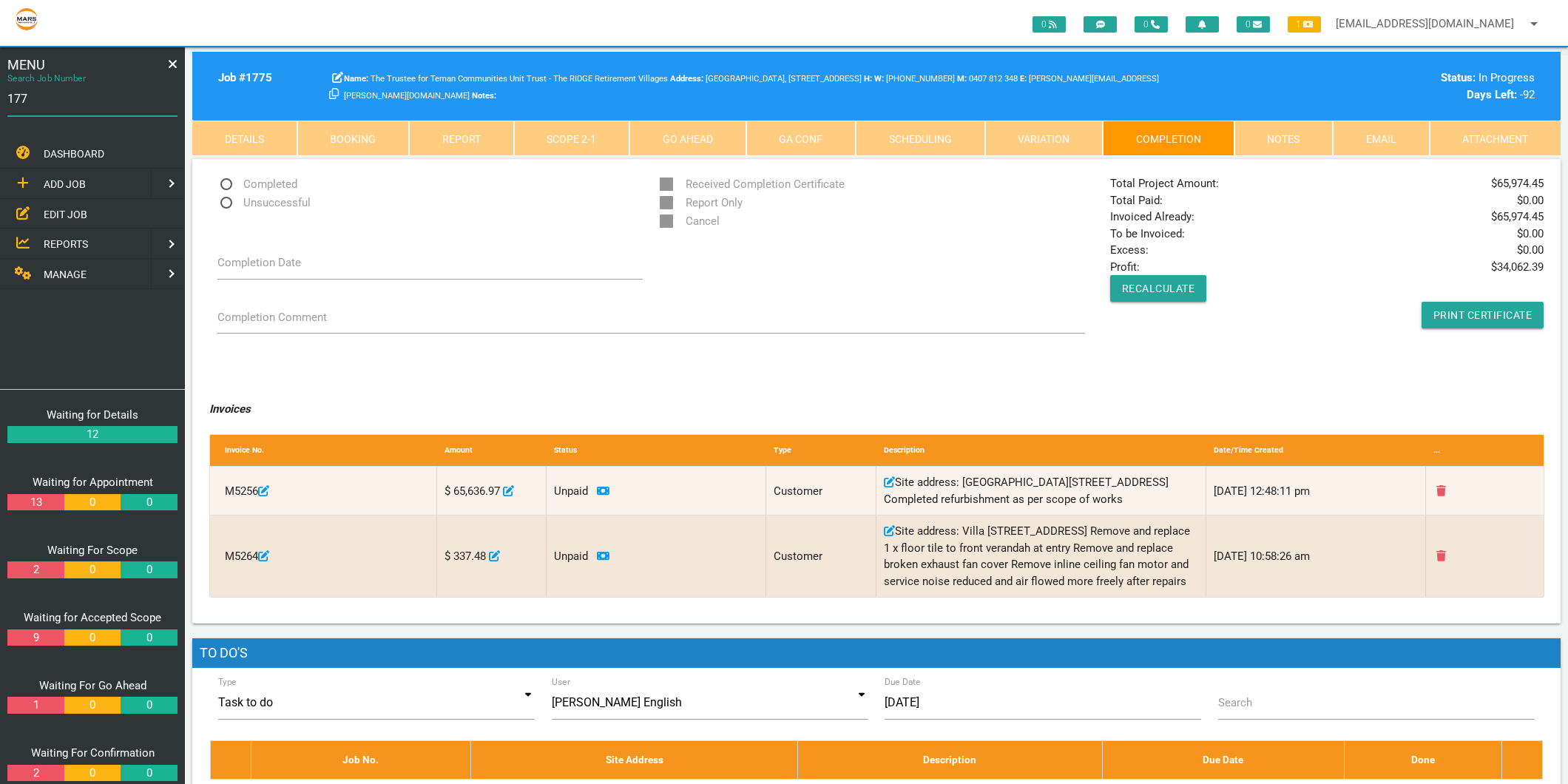
type input "1776"
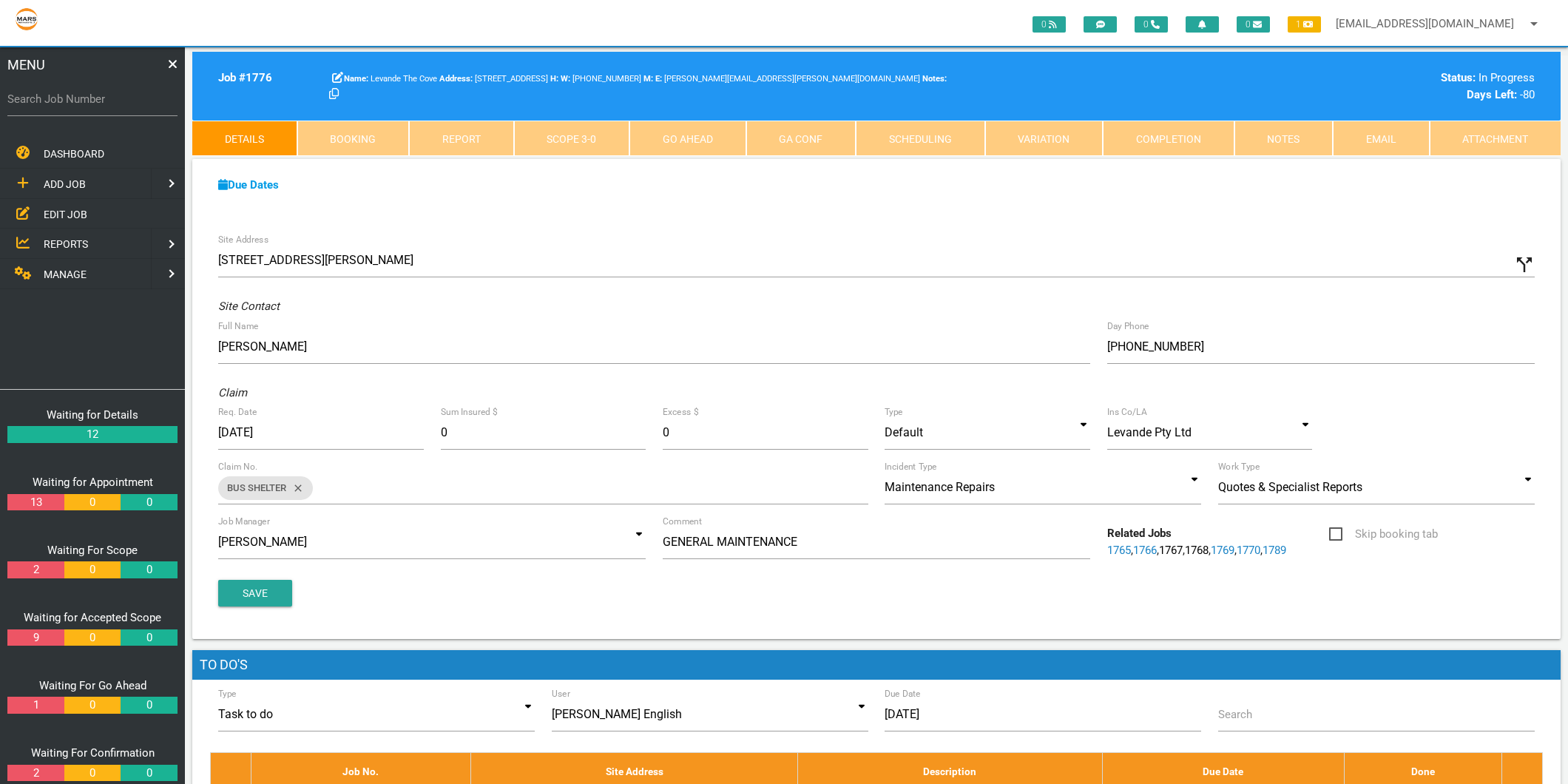
click at [1206, 148] on link "Completion" at bounding box center [1168, 138] width 132 height 36
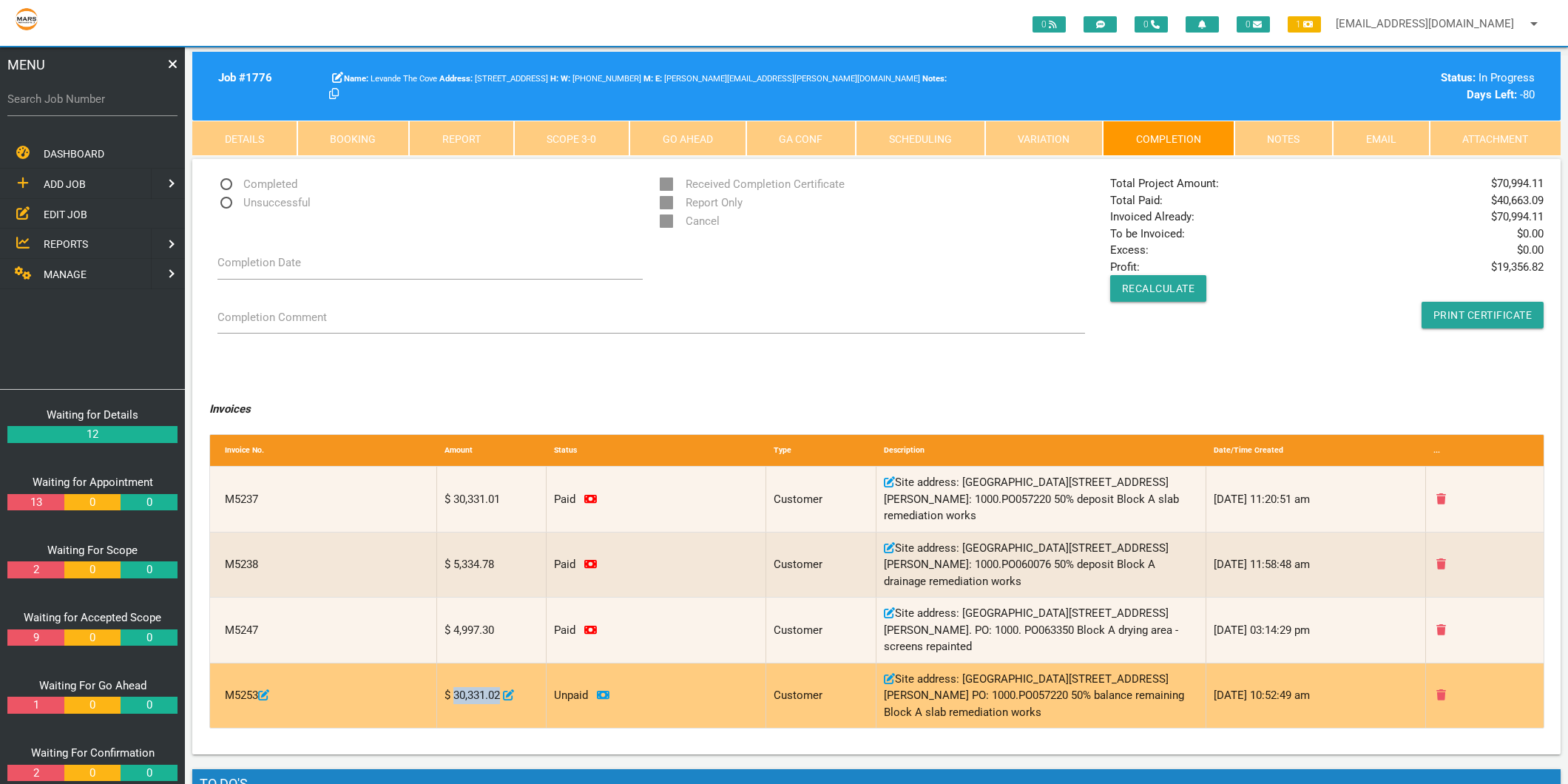
drag, startPoint x: 498, startPoint y: 691, endPoint x: 453, endPoint y: 699, distance: 45.7
click at [453, 699] on div "$ 30,331.02" at bounding box center [492, 696] width 111 height 65
copy div "30,331.02"
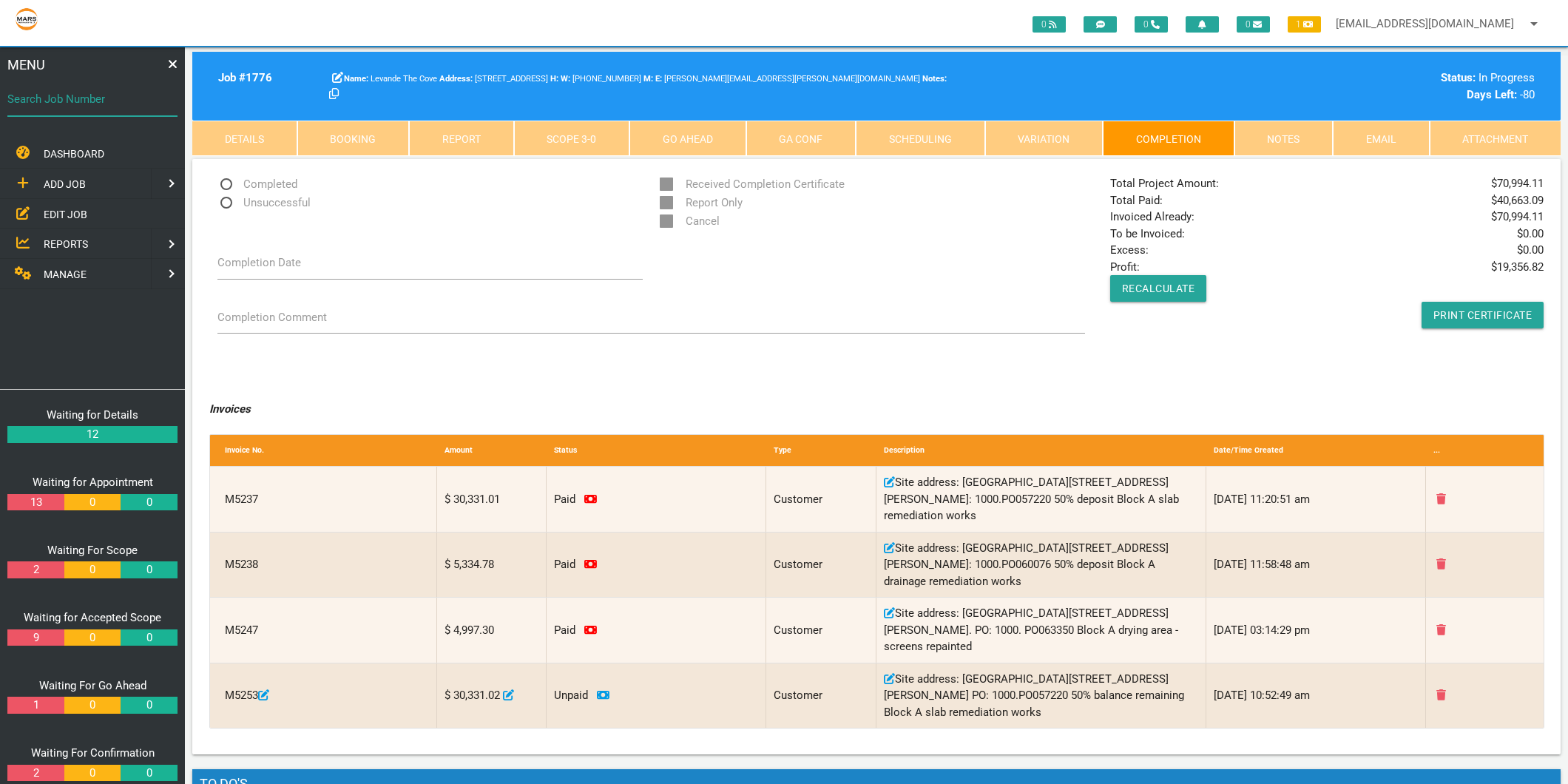
click at [92, 109] on input "Search Job Number" at bounding box center [92, 99] width 170 height 34
type input "1781"
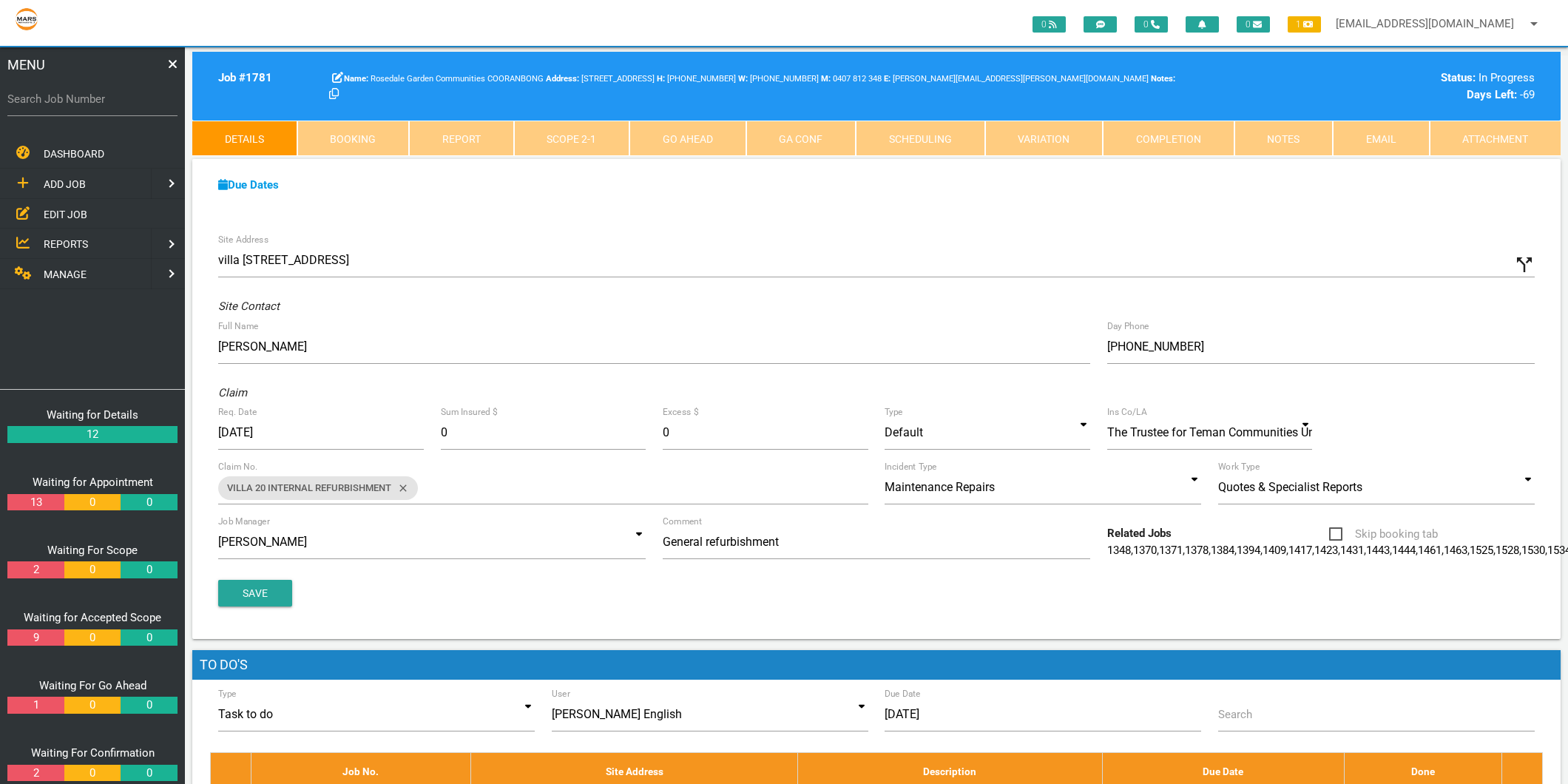
click at [77, 276] on span "MANAGE" at bounding box center [65, 274] width 43 height 12
click at [99, 177] on span "PERSONNEL" at bounding box center [73, 183] width 59 height 12
click at [94, 208] on span "EDIT PERSONNEL" at bounding box center [85, 213] width 83 height 12
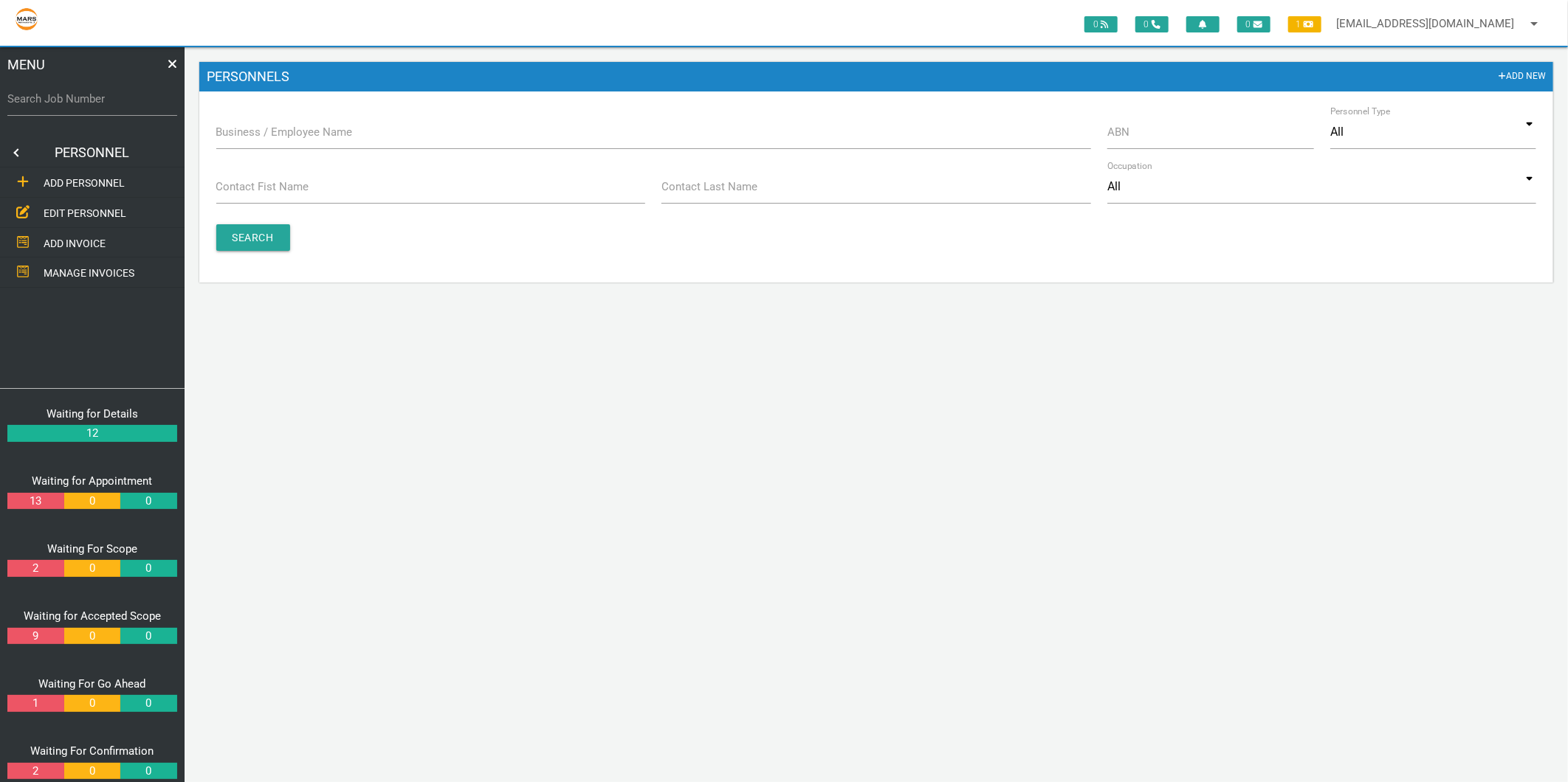
click at [305, 127] on label "Business / Employee Name" at bounding box center [285, 132] width 137 height 17
click at [305, 127] on input "Business / Employee Name" at bounding box center [653, 131] width 875 height 34
type input "gittoes"
click at [232, 222] on form "Business / Employee Name gittoes ABN Personnel Type All All Business Employee A…" at bounding box center [875, 199] width 1354 height 168
click at [230, 234] on input "Search" at bounding box center [253, 237] width 74 height 26
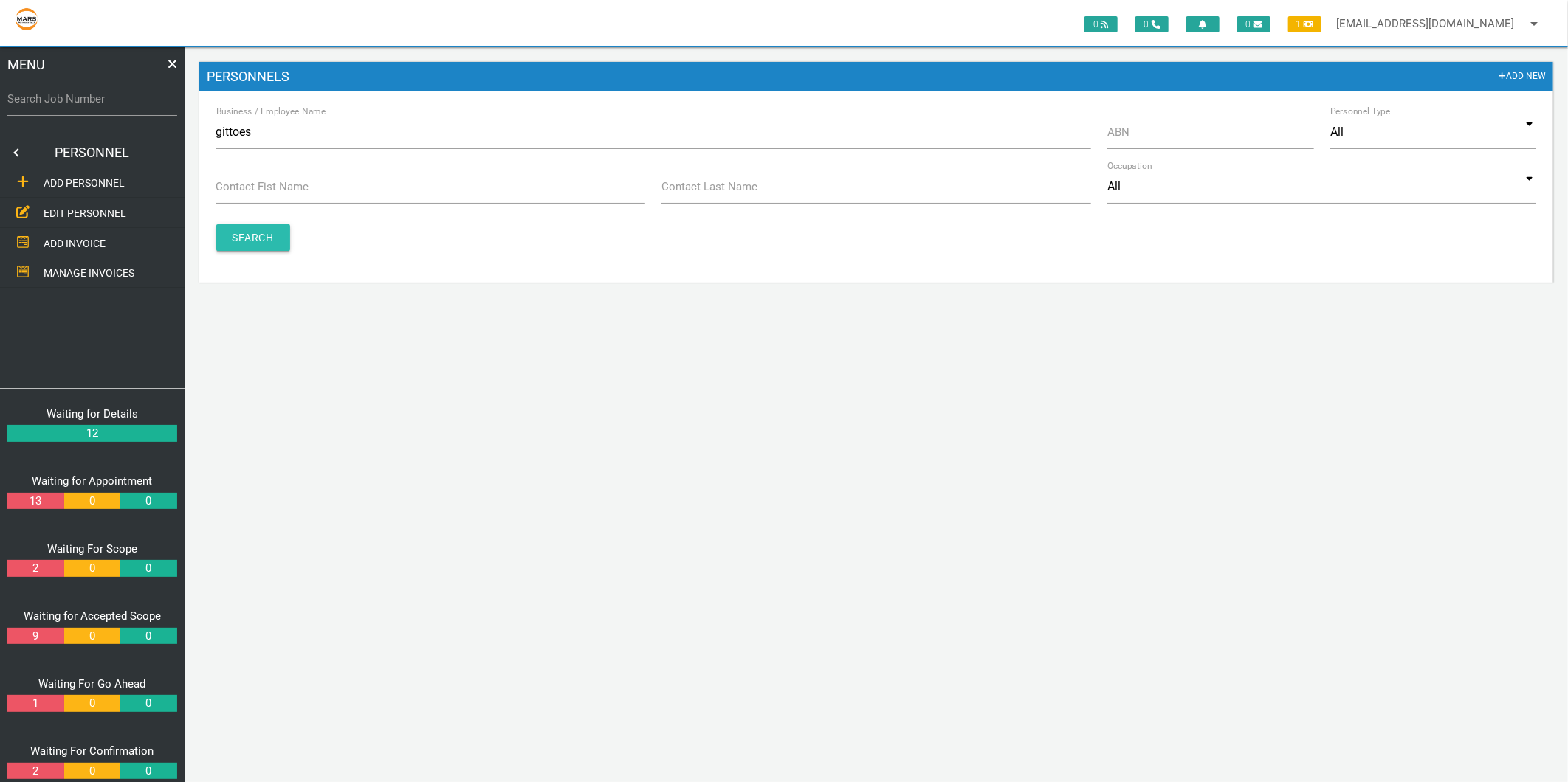
click at [232, 235] on input "Search" at bounding box center [253, 237] width 74 height 26
click at [281, 114] on label "Business / Employee Name" at bounding box center [271, 111] width 110 height 14
click at [281, 115] on input "gittoes" at bounding box center [653, 131] width 875 height 34
click at [277, 122] on input "gittoes" at bounding box center [653, 131] width 875 height 34
click at [688, 188] on label "Contact Last Name" at bounding box center [709, 187] width 96 height 17
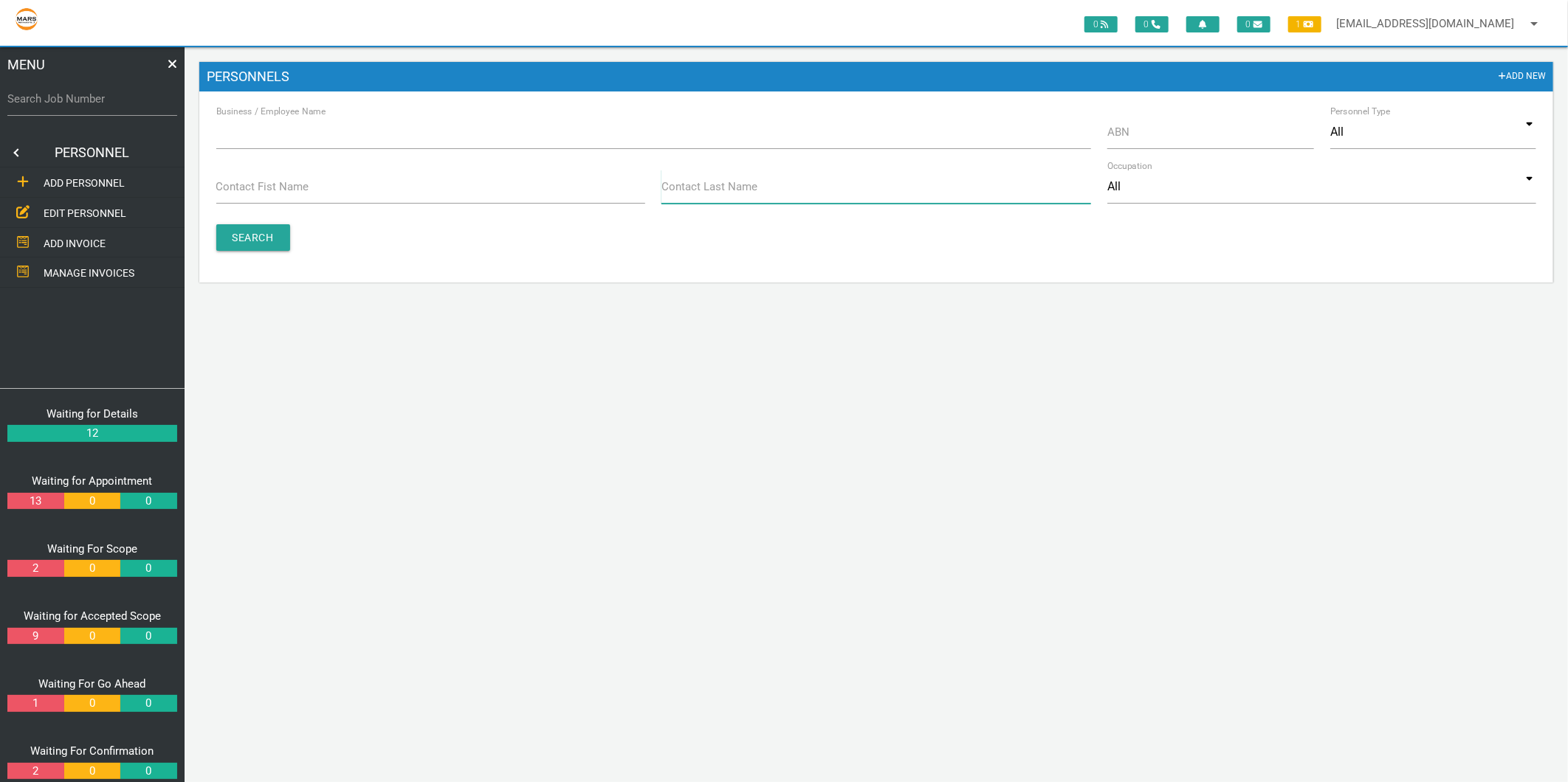
click at [688, 188] on input "Contact Last Name" at bounding box center [876, 186] width 429 height 34
type input "gittoes"
click at [256, 239] on input "Search" at bounding box center [253, 237] width 74 height 26
click at [749, 209] on div "Contact Last Name [PERSON_NAME]" at bounding box center [876, 190] width 446 height 40
click at [737, 192] on input "gittoes" at bounding box center [876, 186] width 429 height 34
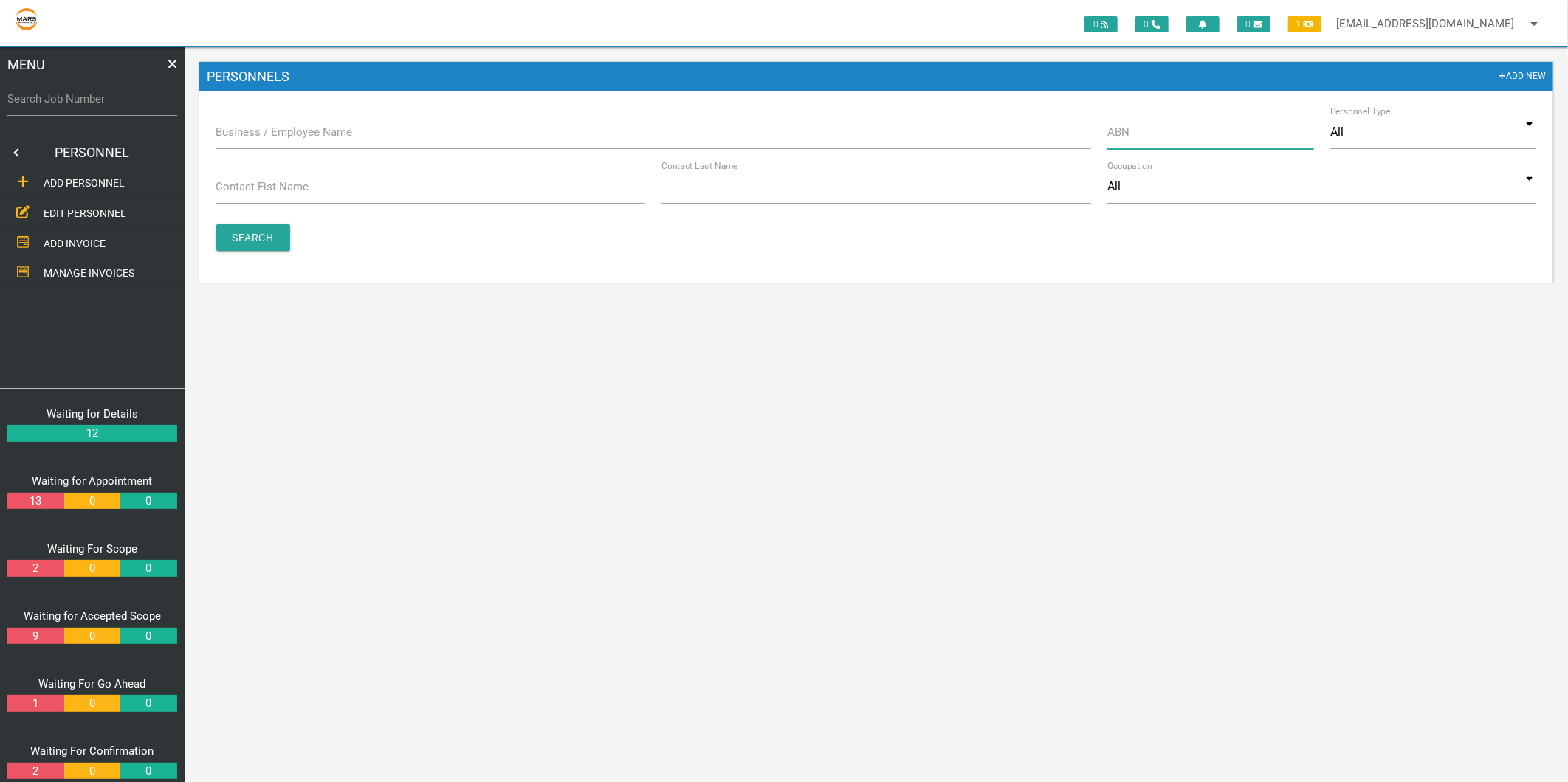
click at [1157, 141] on input "ABN" at bounding box center [1210, 131] width 206 height 34
type input "26254117375"
click at [258, 237] on input "Search" at bounding box center [253, 237] width 74 height 26
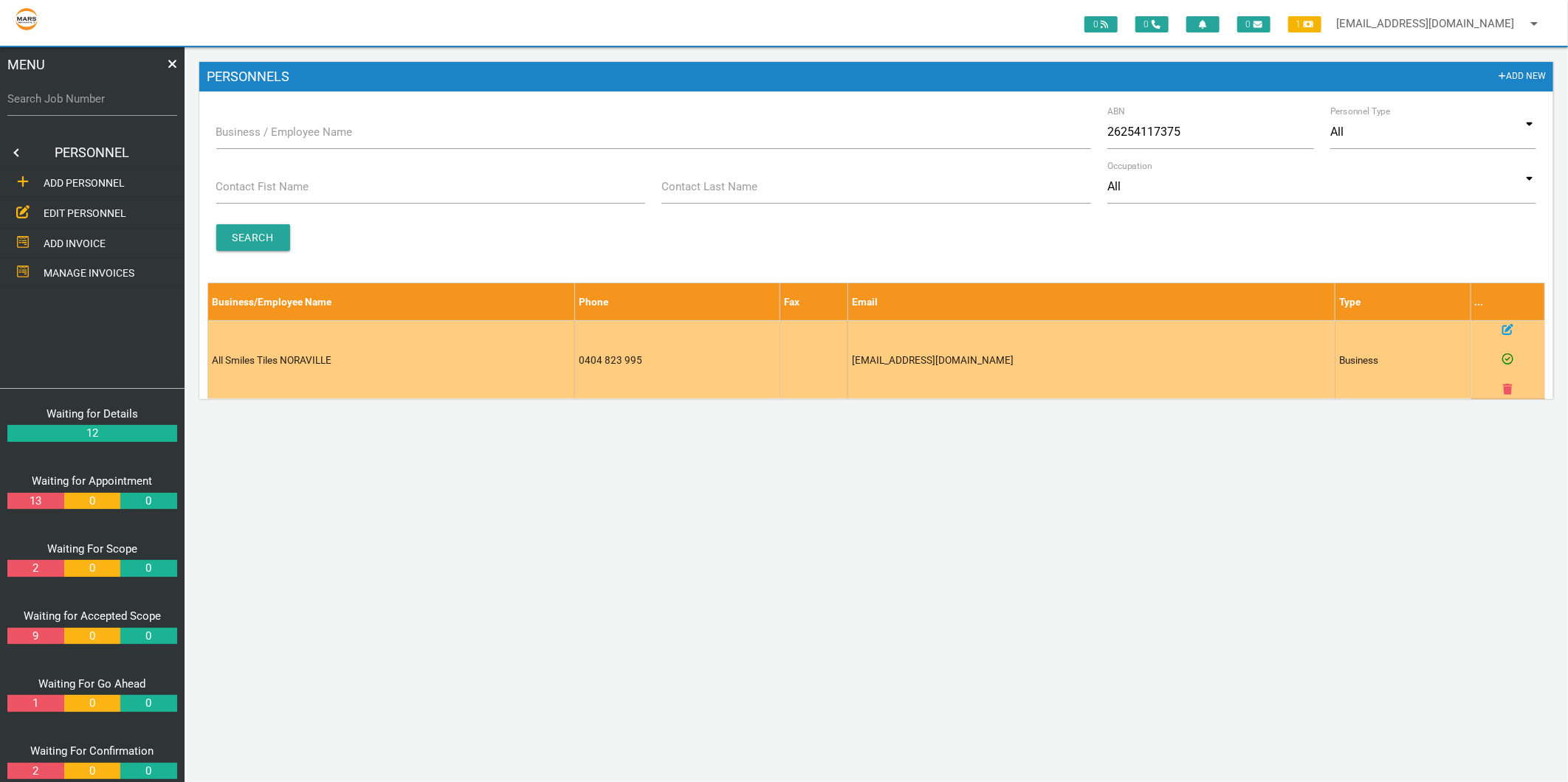
click at [1512, 330] on icon at bounding box center [1508, 329] width 11 height 11
